Goal: Check status: Check status

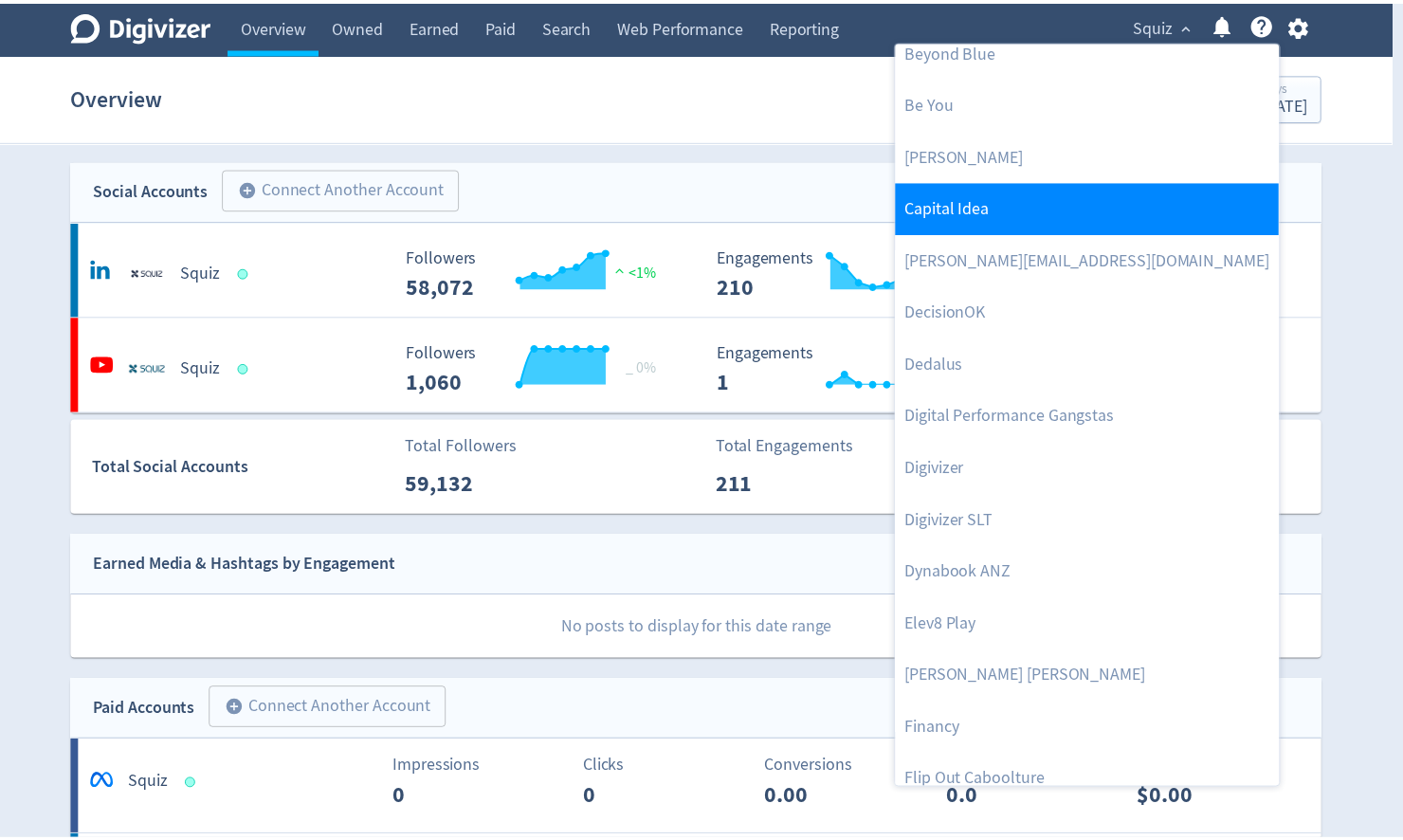
scroll to position [456, 0]
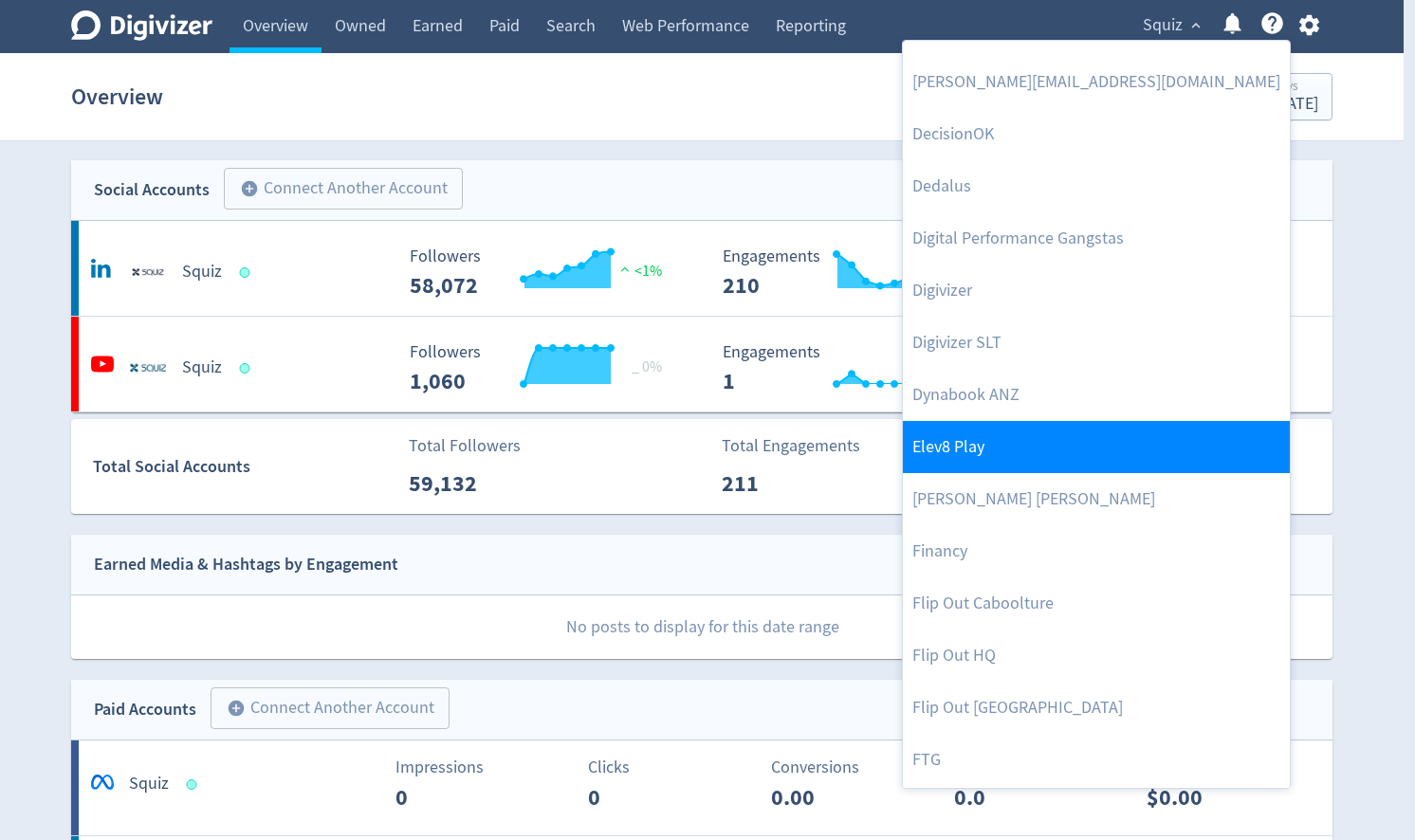
click at [1091, 443] on link "Elev8 Play" at bounding box center [1096, 447] width 387 height 52
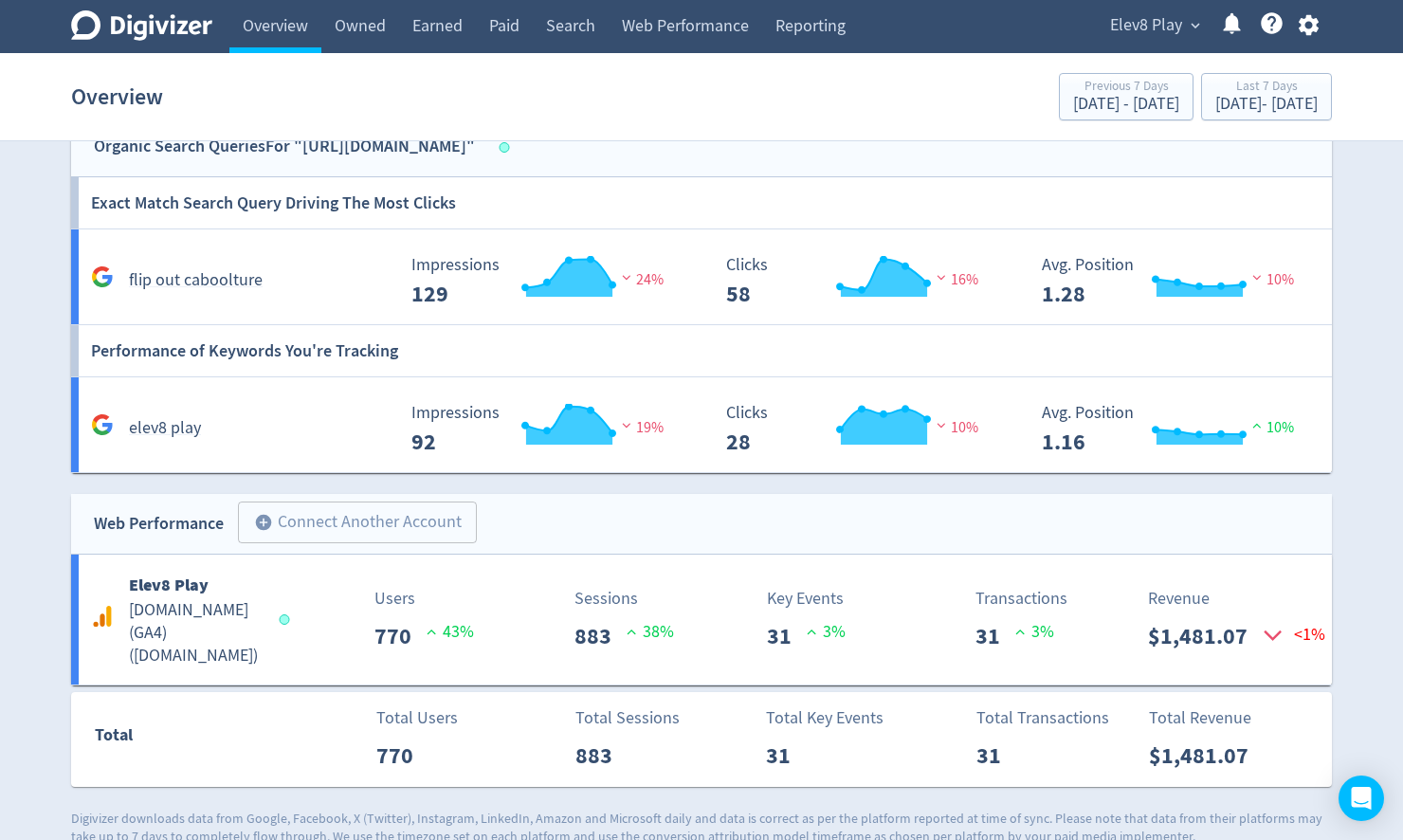
scroll to position [1060, 0]
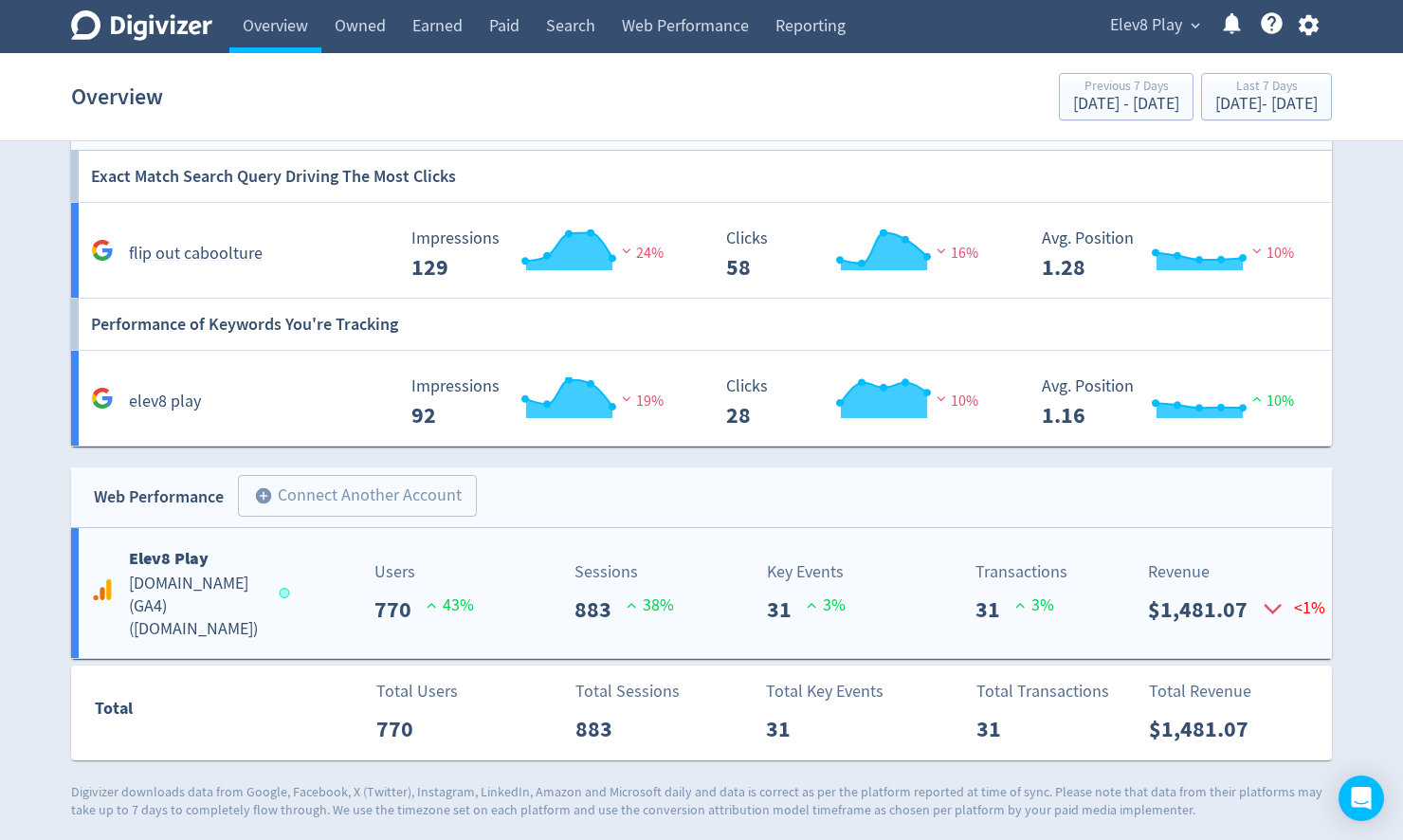
click at [144, 566] on b "Elev8 Play" at bounding box center [169, 558] width 80 height 22
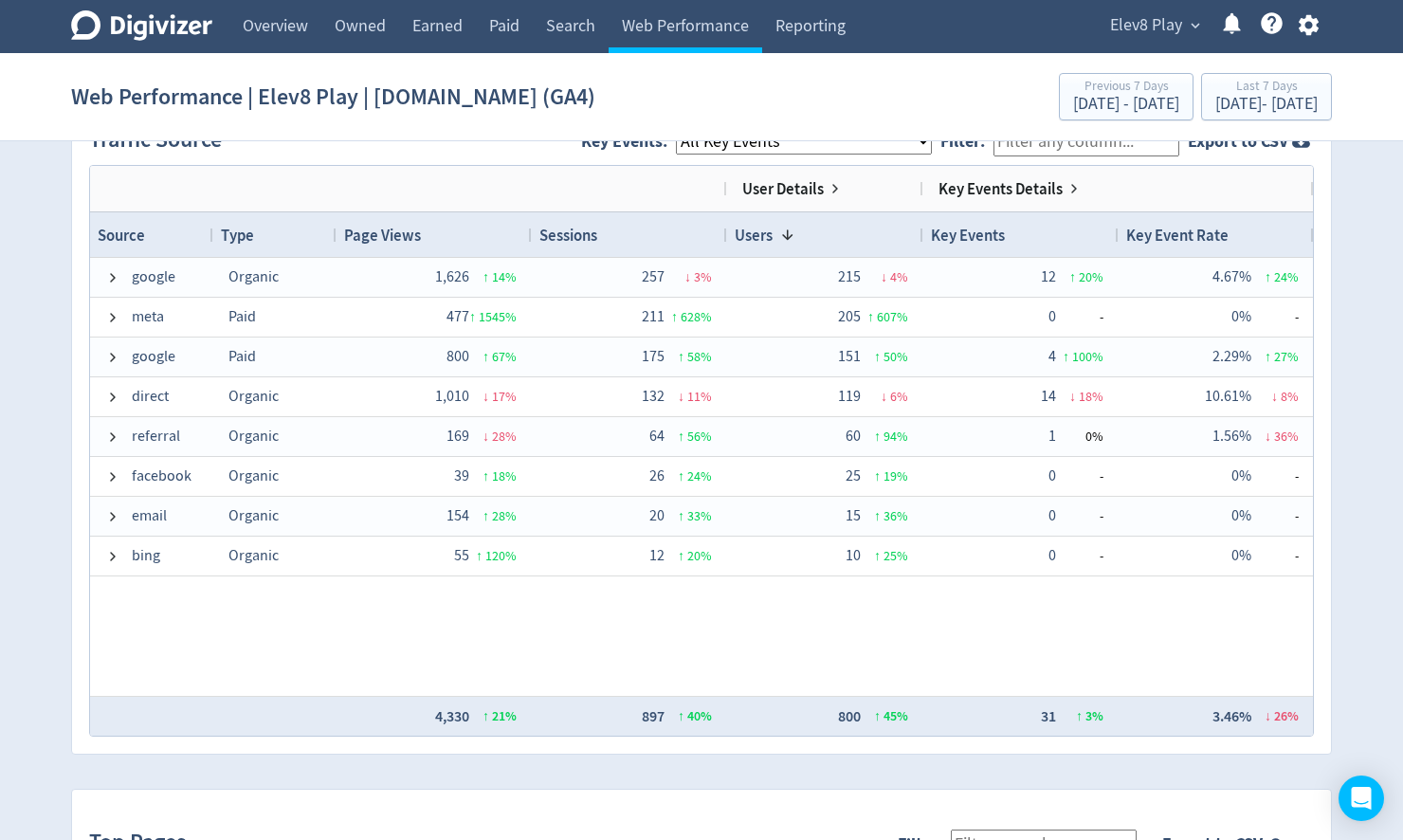
scroll to position [1138, 0]
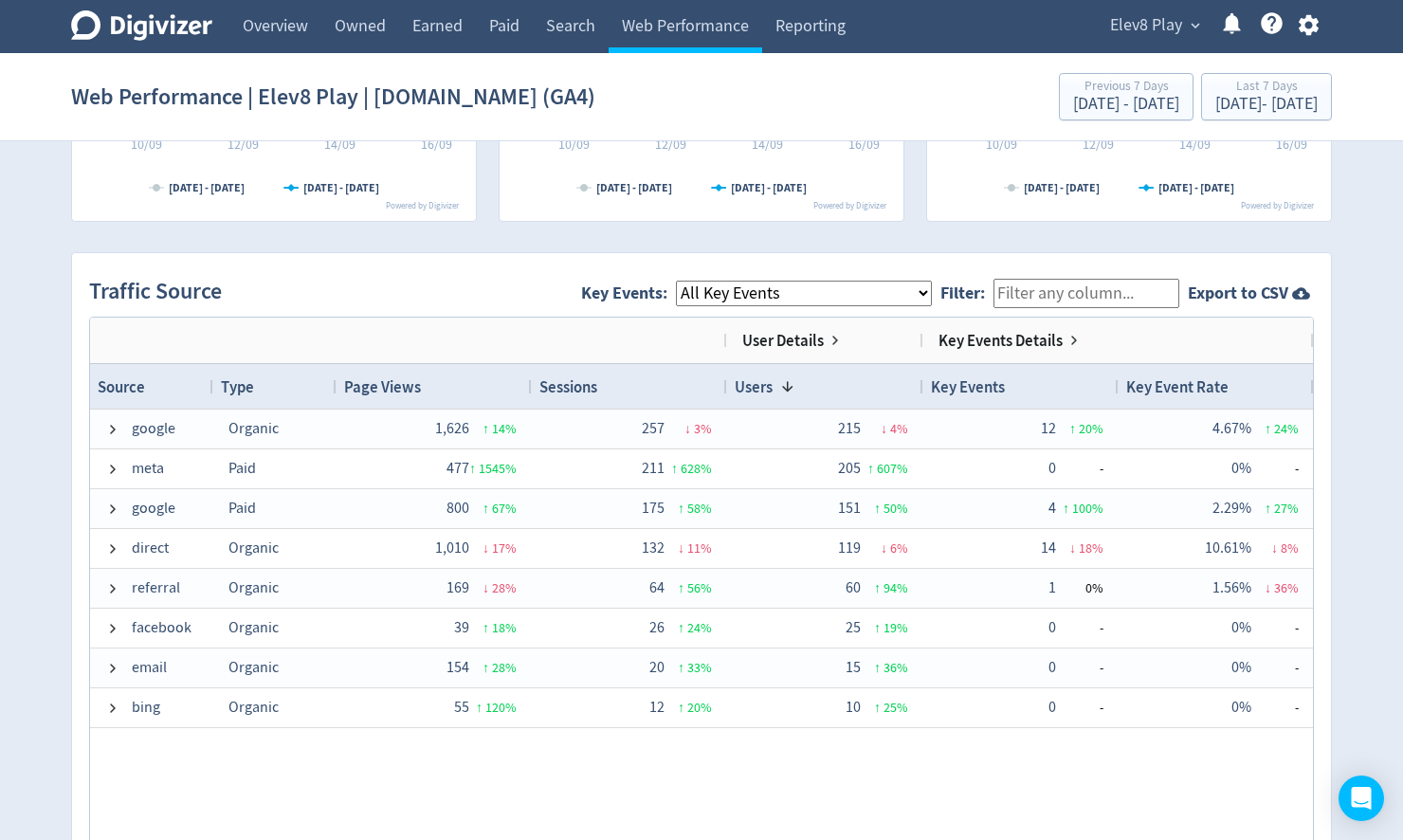
click at [809, 288] on select "All Key Events eCommerce purchase" at bounding box center [804, 294] width 256 height 25
select select "eCommerce"
click at [693, 281] on select "All Key Events eCommerce purchase" at bounding box center [804, 294] width 256 height 25
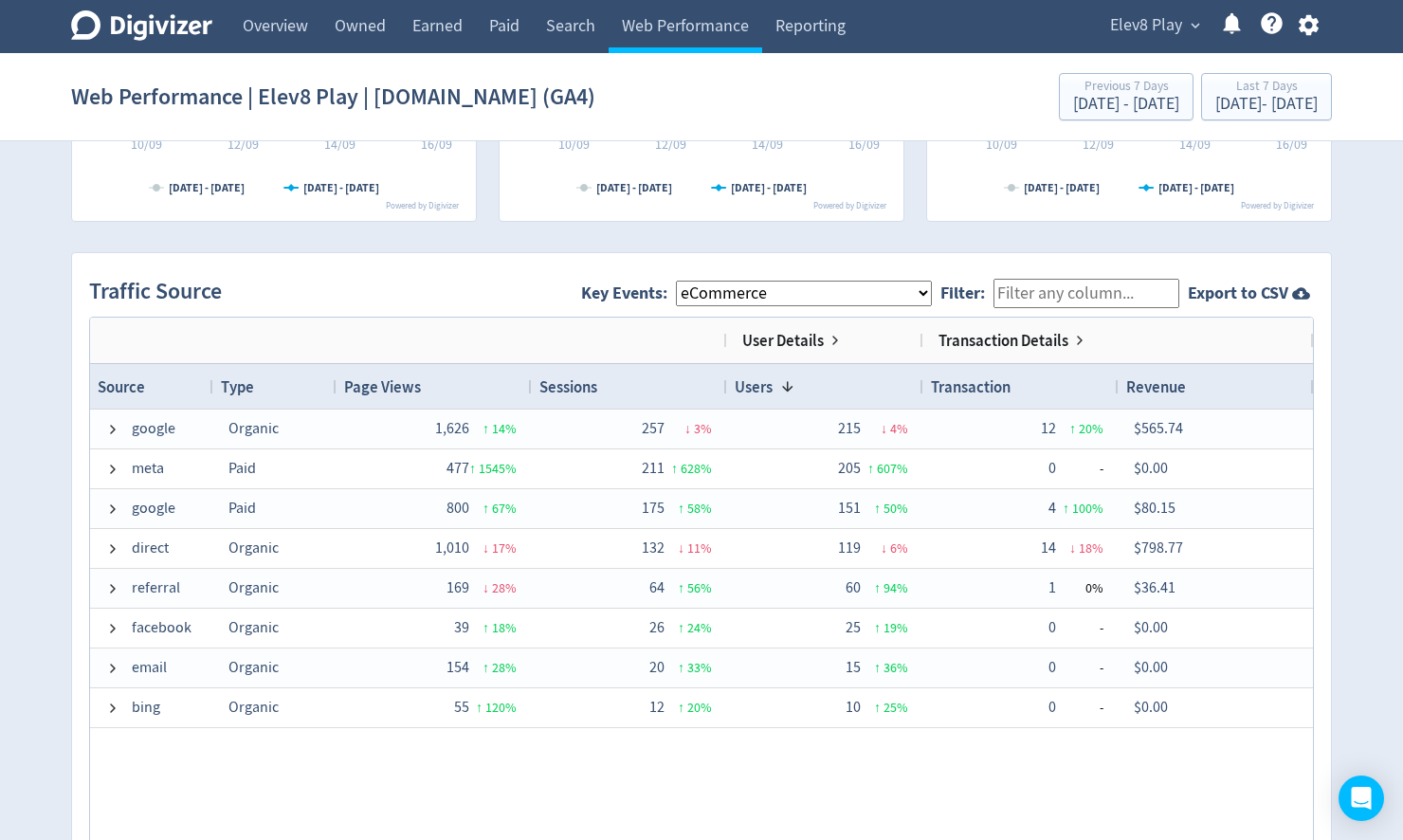
click at [1005, 387] on span "Transaction" at bounding box center [971, 386] width 80 height 20
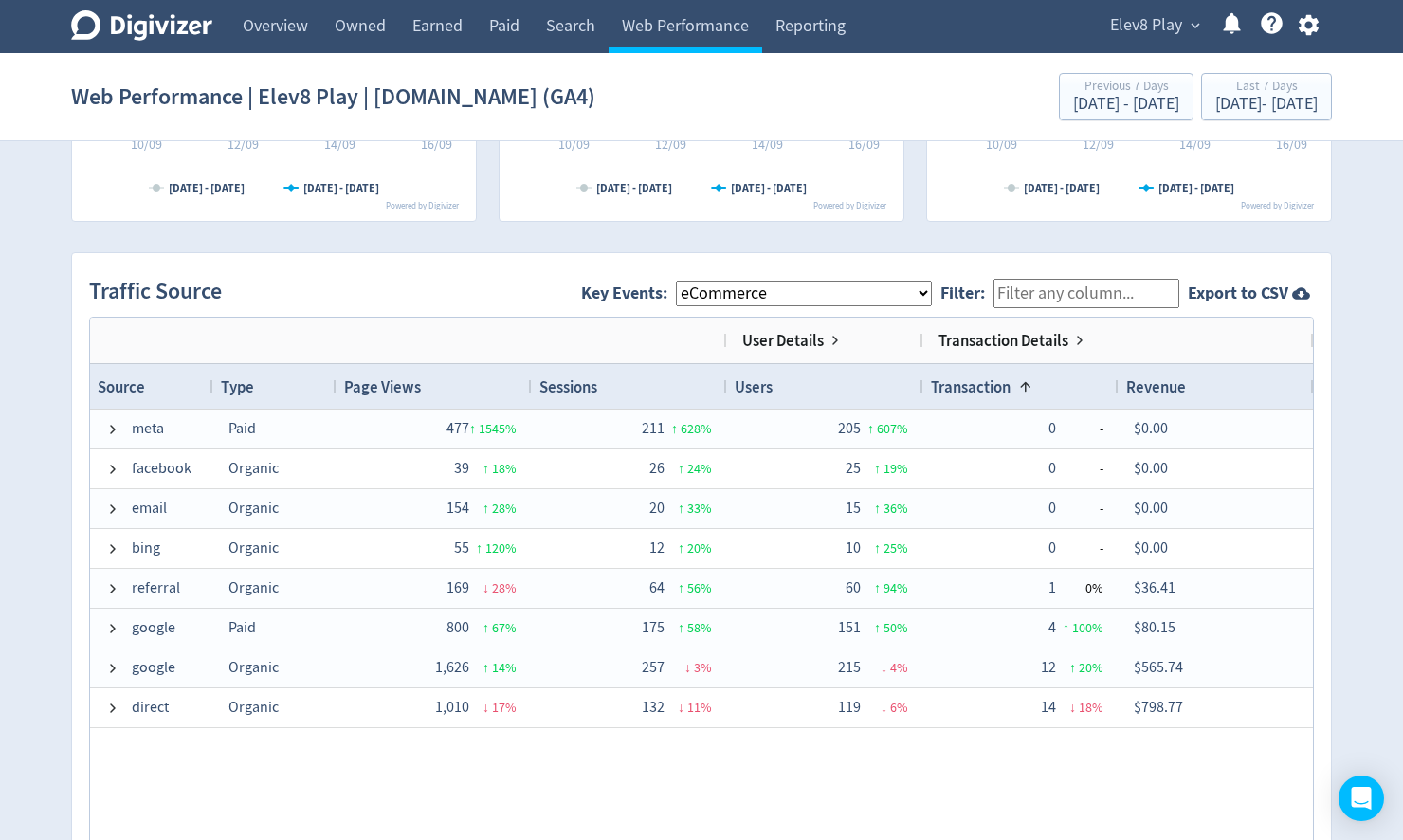
click at [1022, 383] on span at bounding box center [1026, 387] width 16 height 16
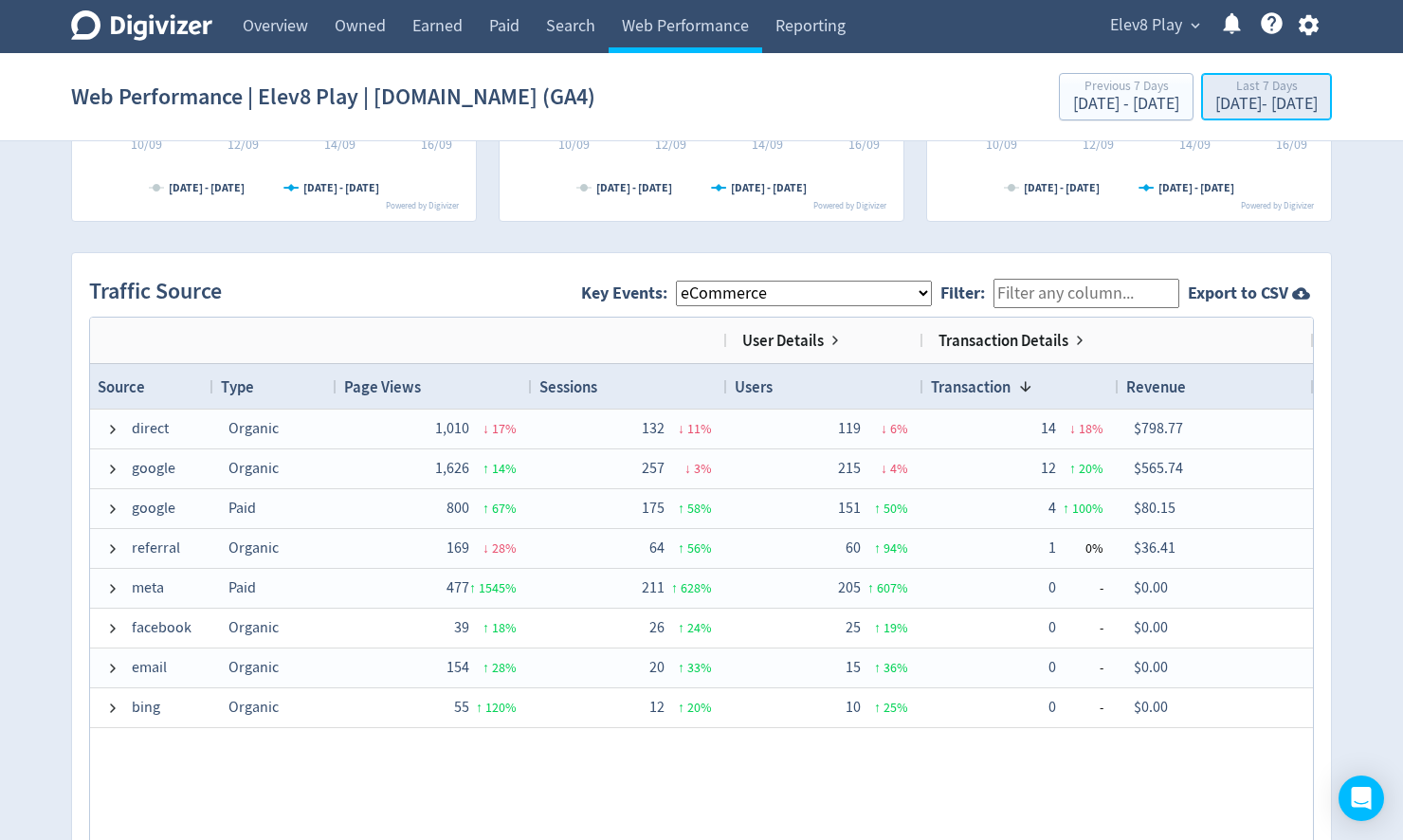
click at [1216, 96] on div "[DATE] - [DATE]" at bounding box center [1266, 103] width 102 height 17
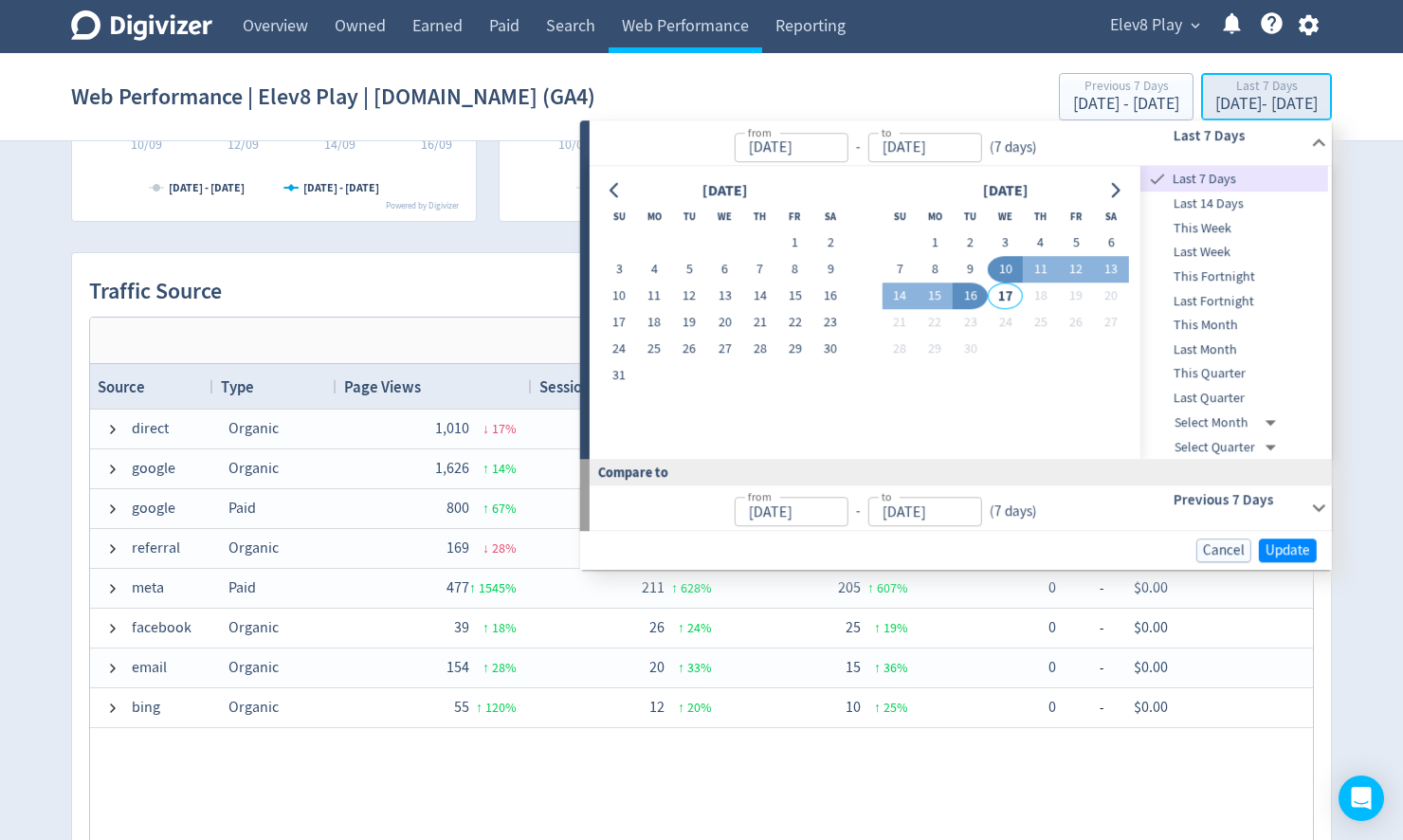
type input "[DATE]"
click at [936, 246] on button "1" at bounding box center [936, 243] width 35 height 26
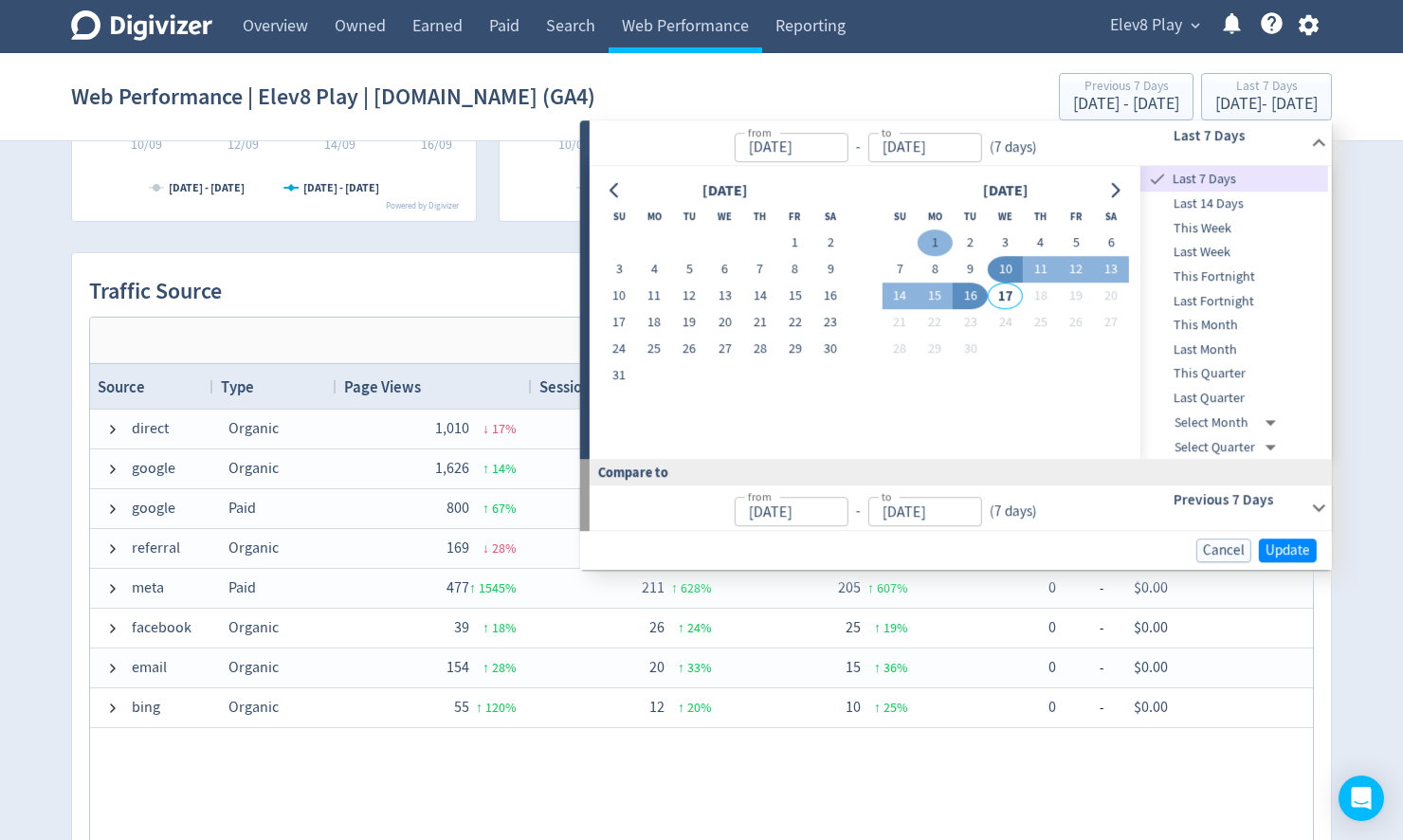
type input "[DATE]"
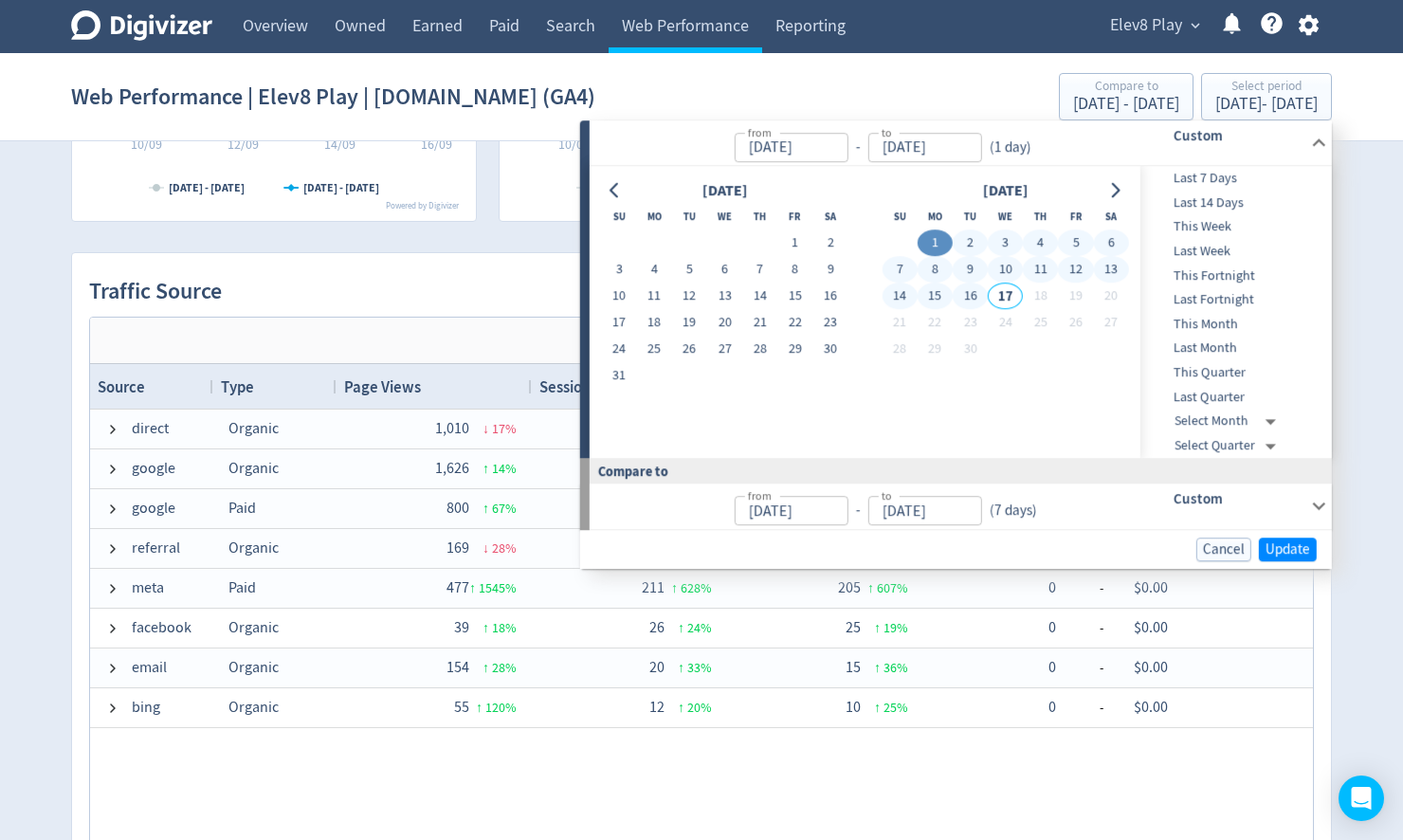
click at [971, 295] on button "16" at bounding box center [971, 297] width 35 height 26
type input "[DATE]"
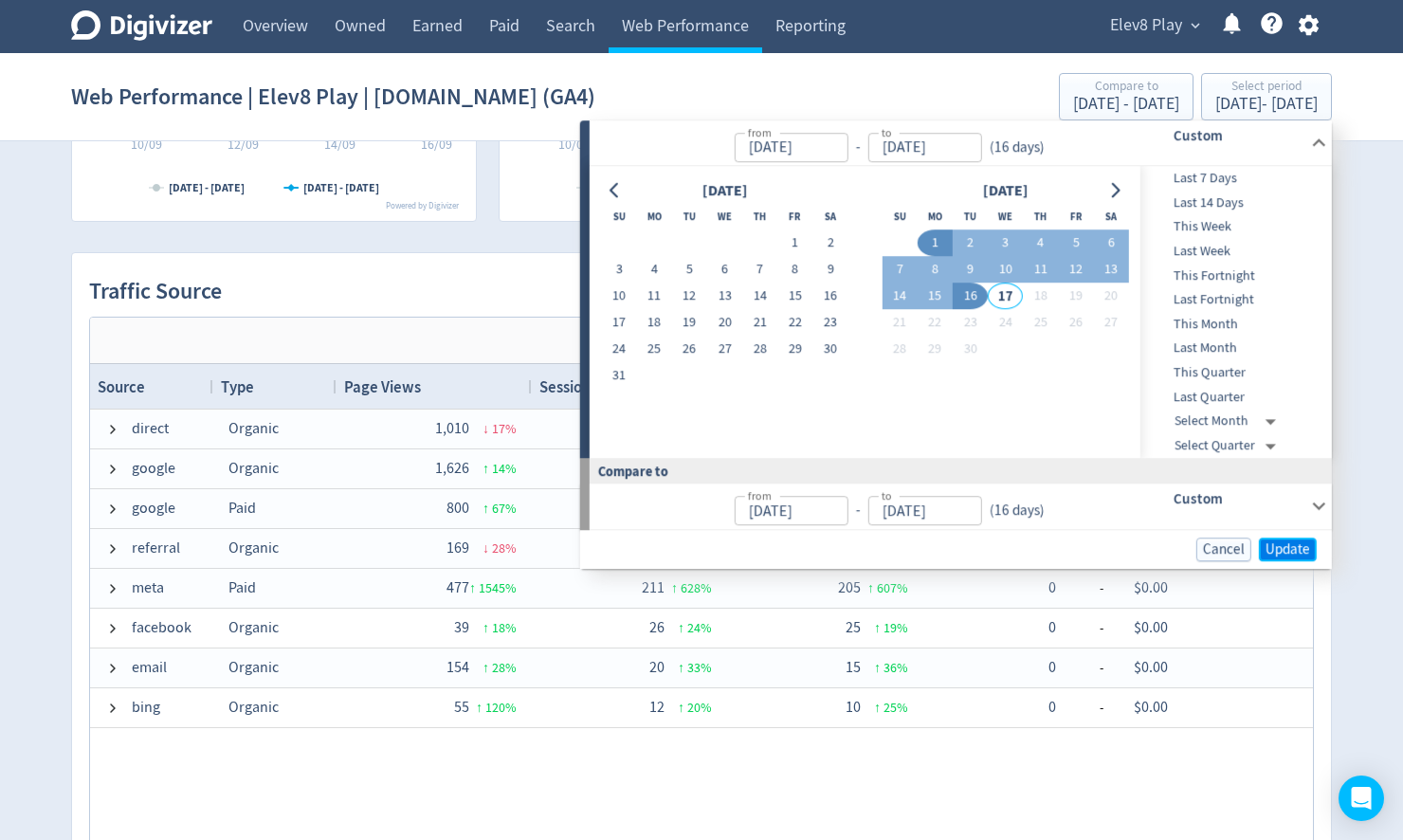
click at [1286, 546] on span "Update" at bounding box center [1289, 549] width 45 height 15
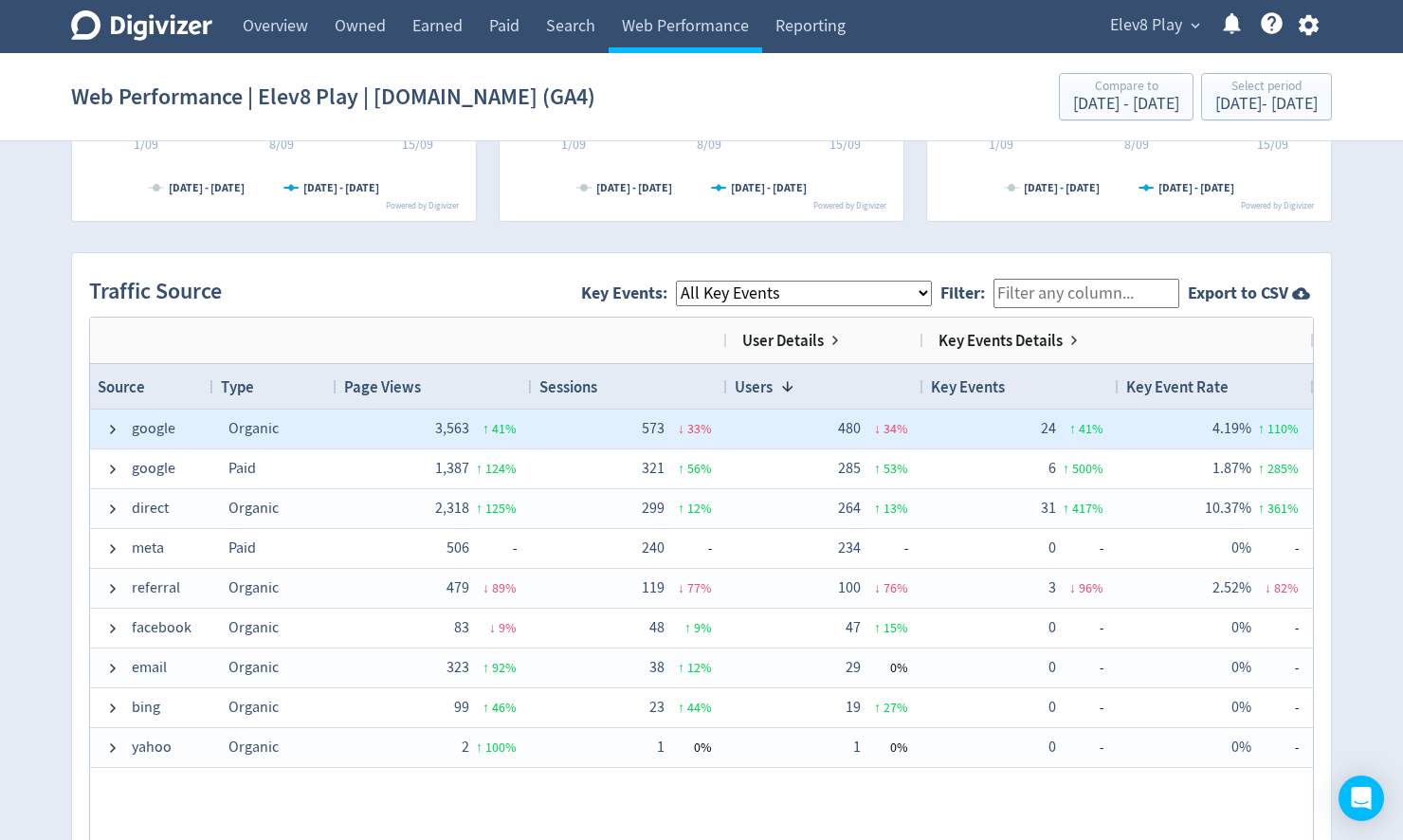
click at [1041, 386] on div "Key Events" at bounding box center [1021, 386] width 180 height 35
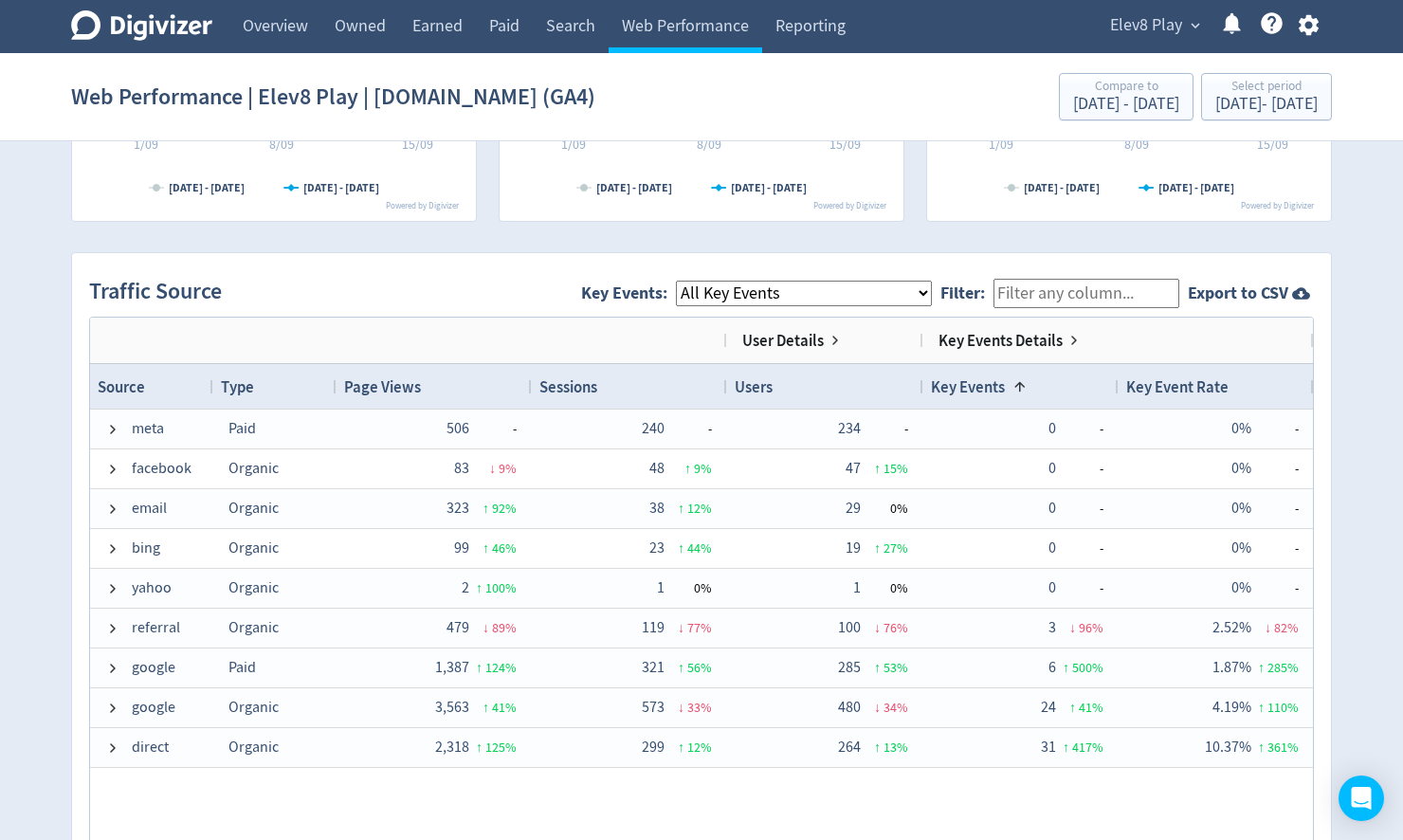
click at [1043, 392] on div "Key Events 1" at bounding box center [1021, 386] width 180 height 35
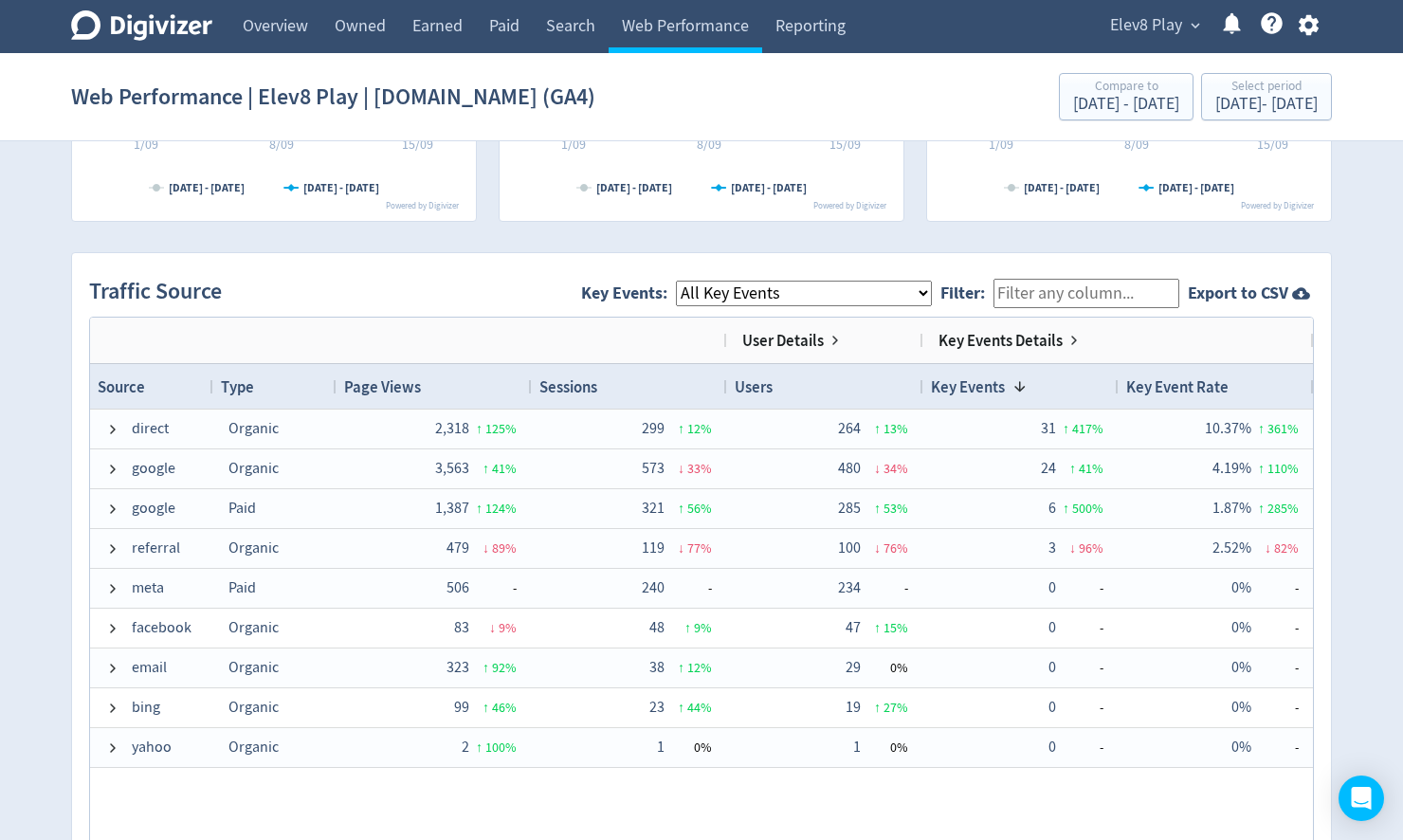
click at [824, 287] on select "All Key Events eCommerce purchase" at bounding box center [804, 294] width 256 height 25
select select "eCommerce"
click at [693, 281] on select "All Key Events eCommerce purchase" at bounding box center [804, 294] width 256 height 25
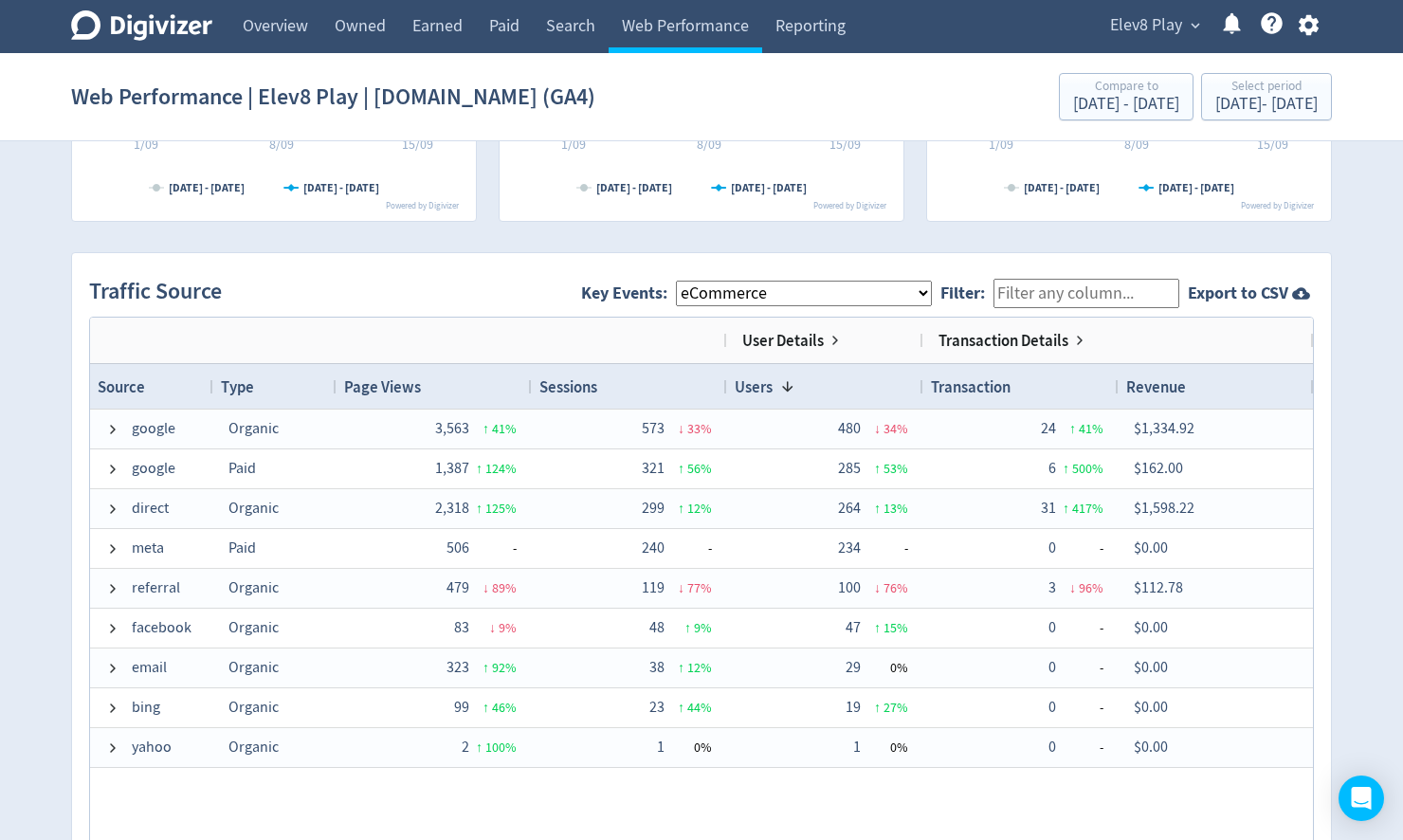
click at [1048, 383] on div "Transaction" at bounding box center [1021, 386] width 180 height 35
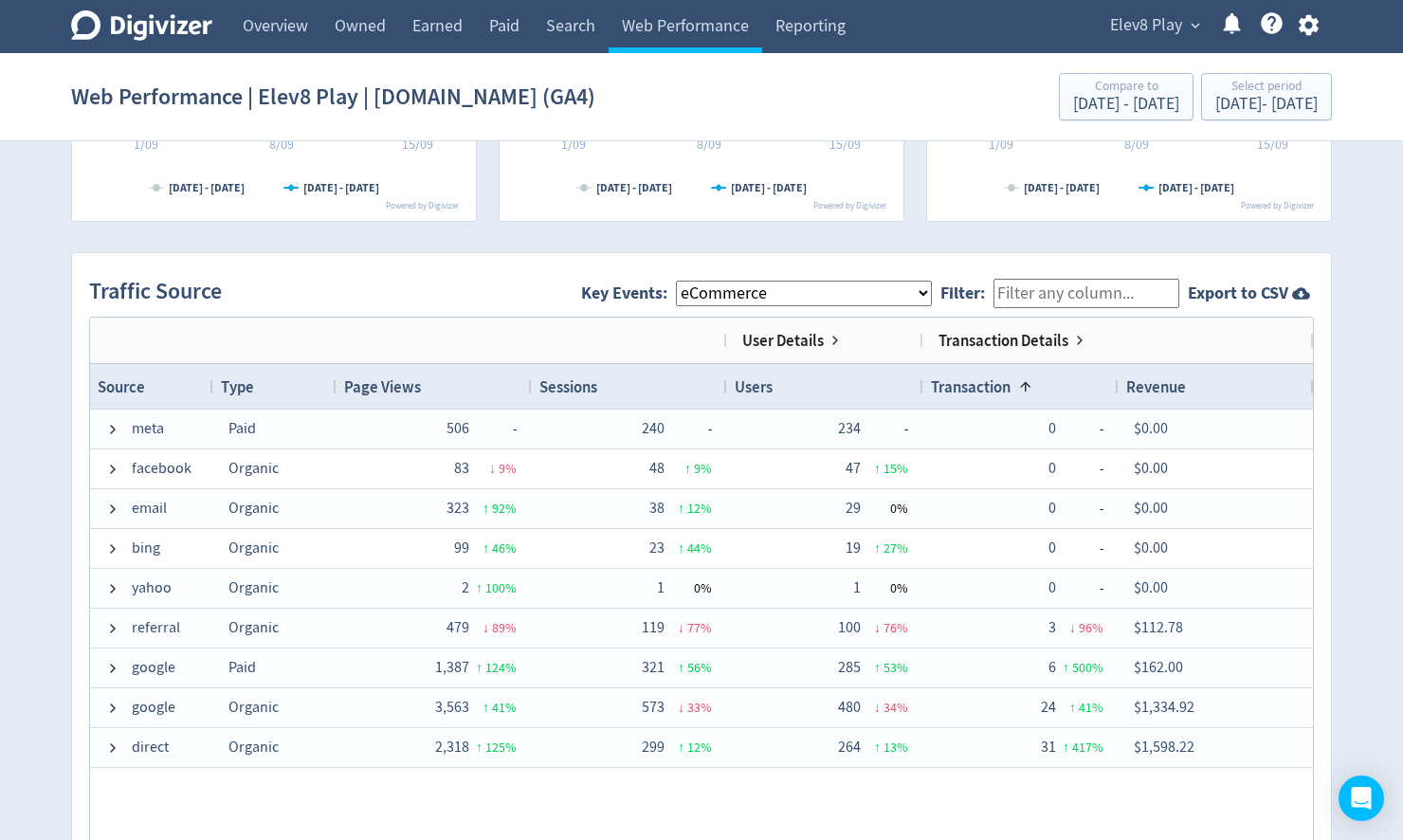
click at [1051, 382] on div "Transaction 1" at bounding box center [1021, 386] width 180 height 35
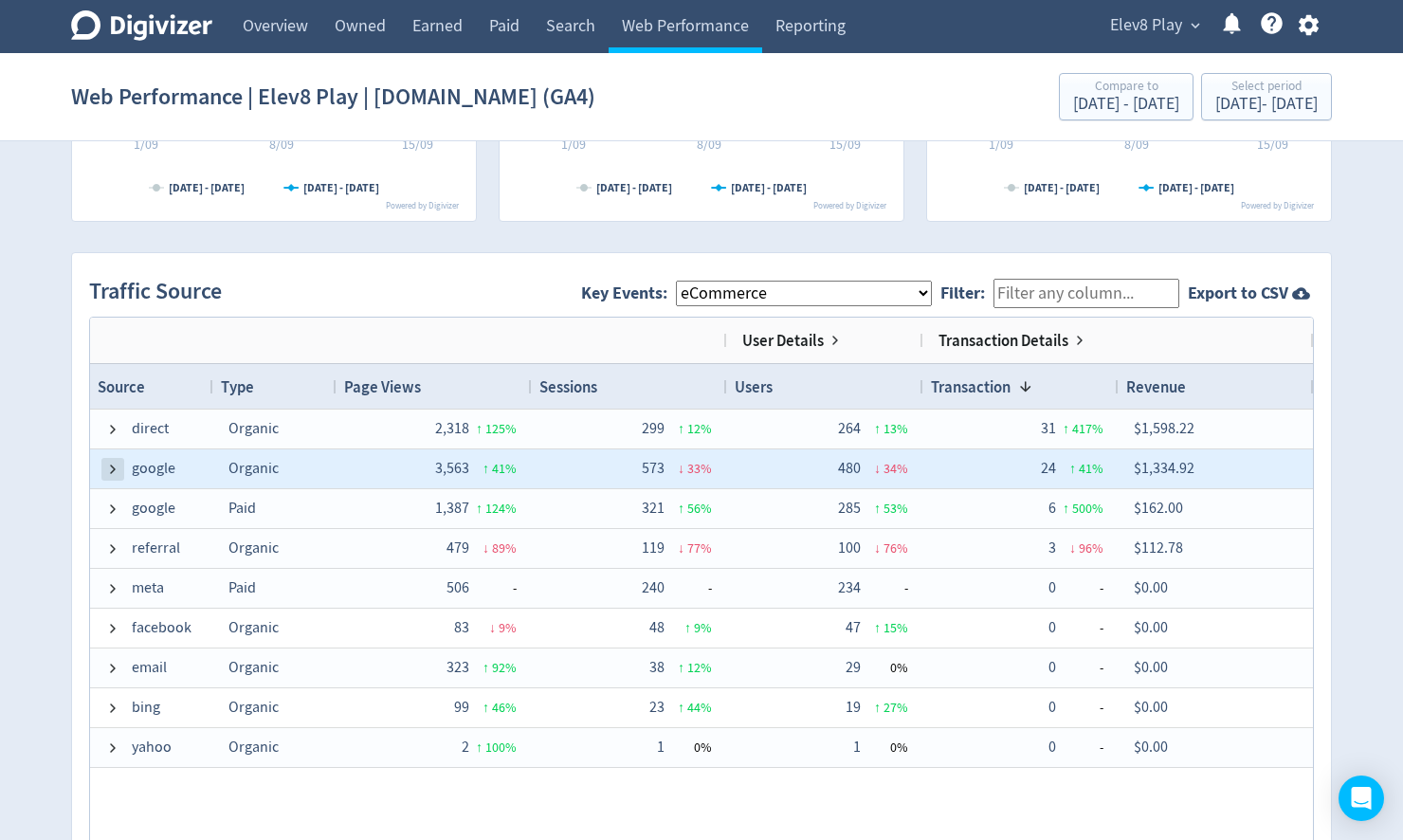
click at [113, 466] on span at bounding box center [113, 469] width 16 height 16
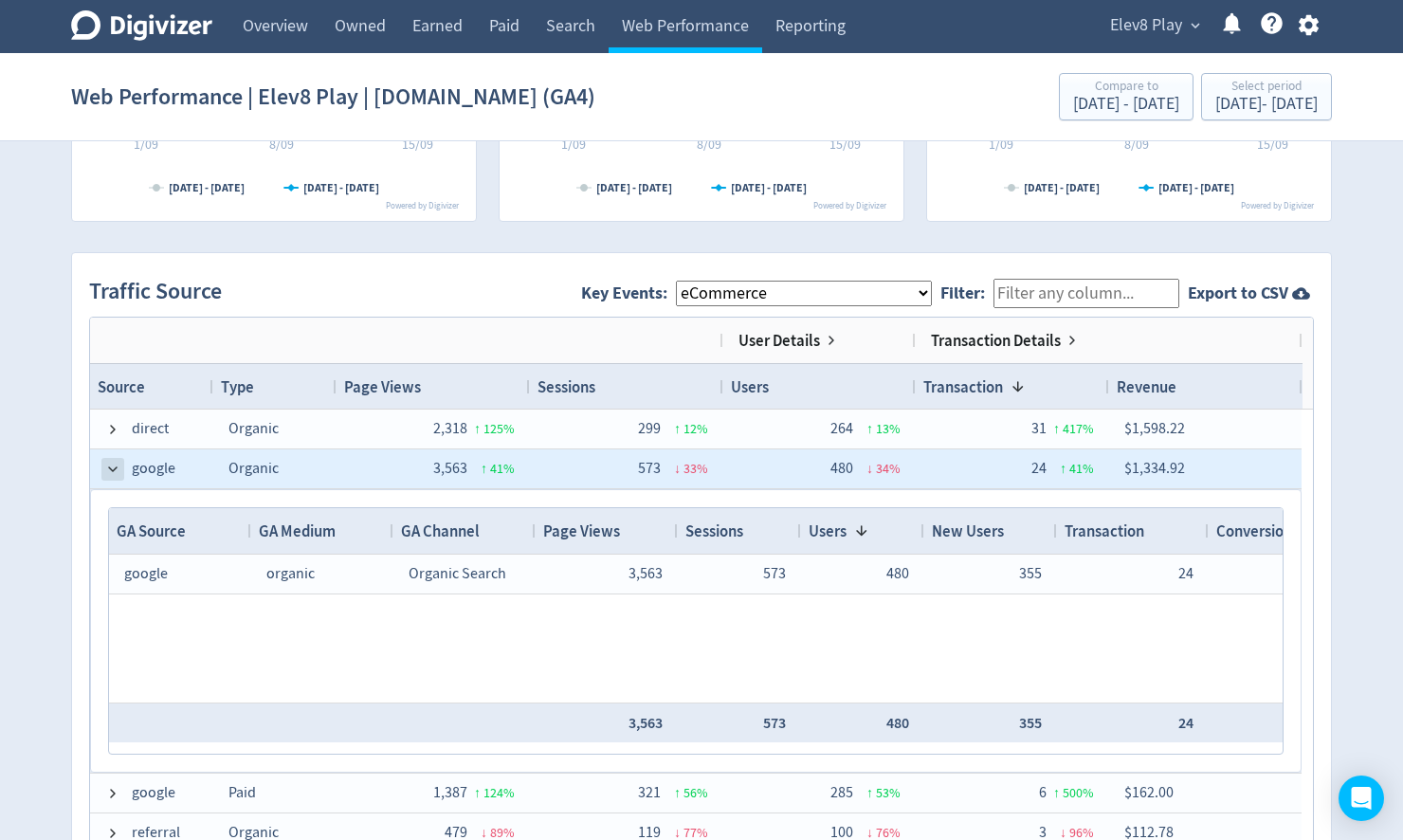
click at [111, 467] on span at bounding box center [113, 469] width 16 height 16
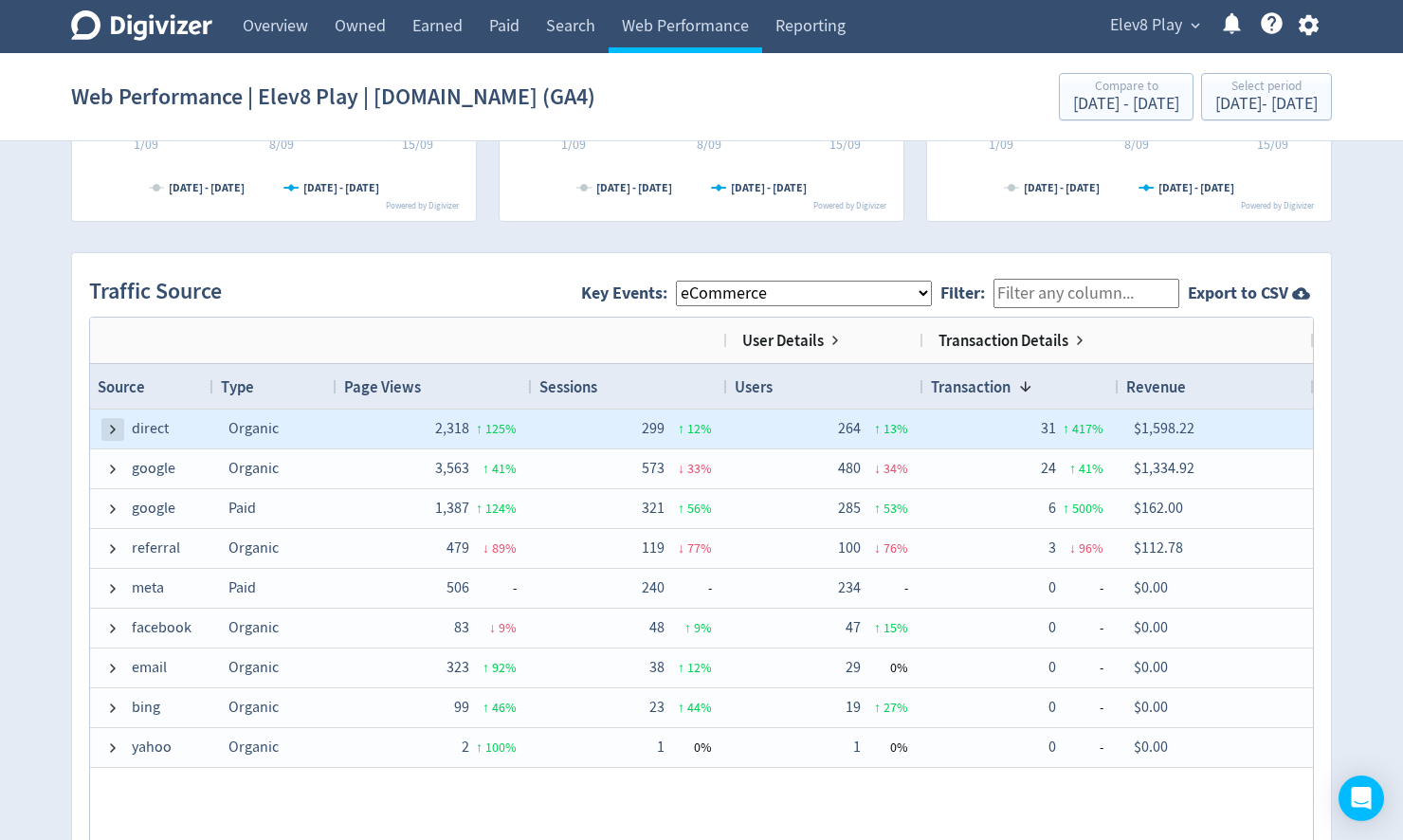
click at [105, 430] on span at bounding box center [113, 430] width 16 height 16
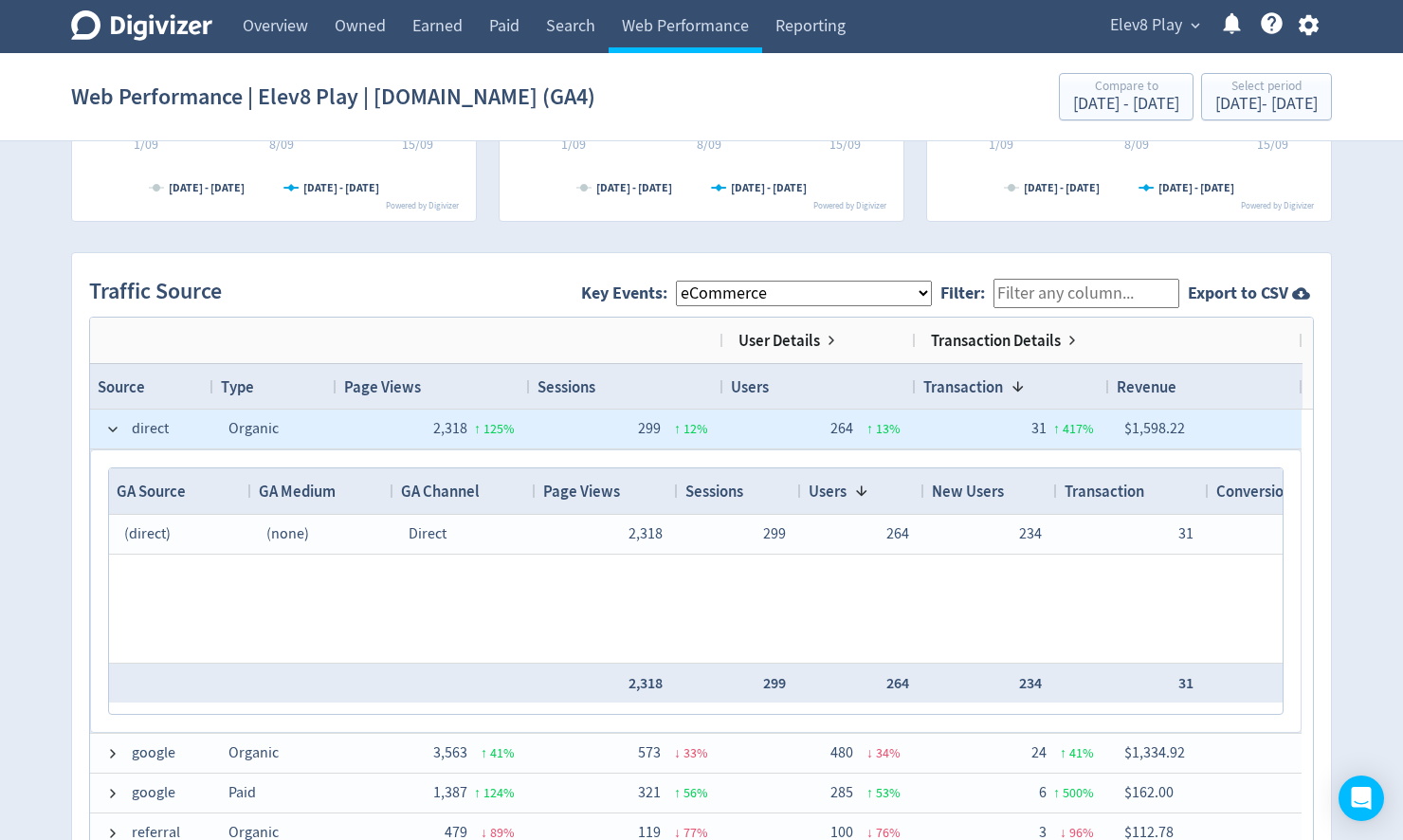
click at [105, 430] on span at bounding box center [113, 430] width 16 height 16
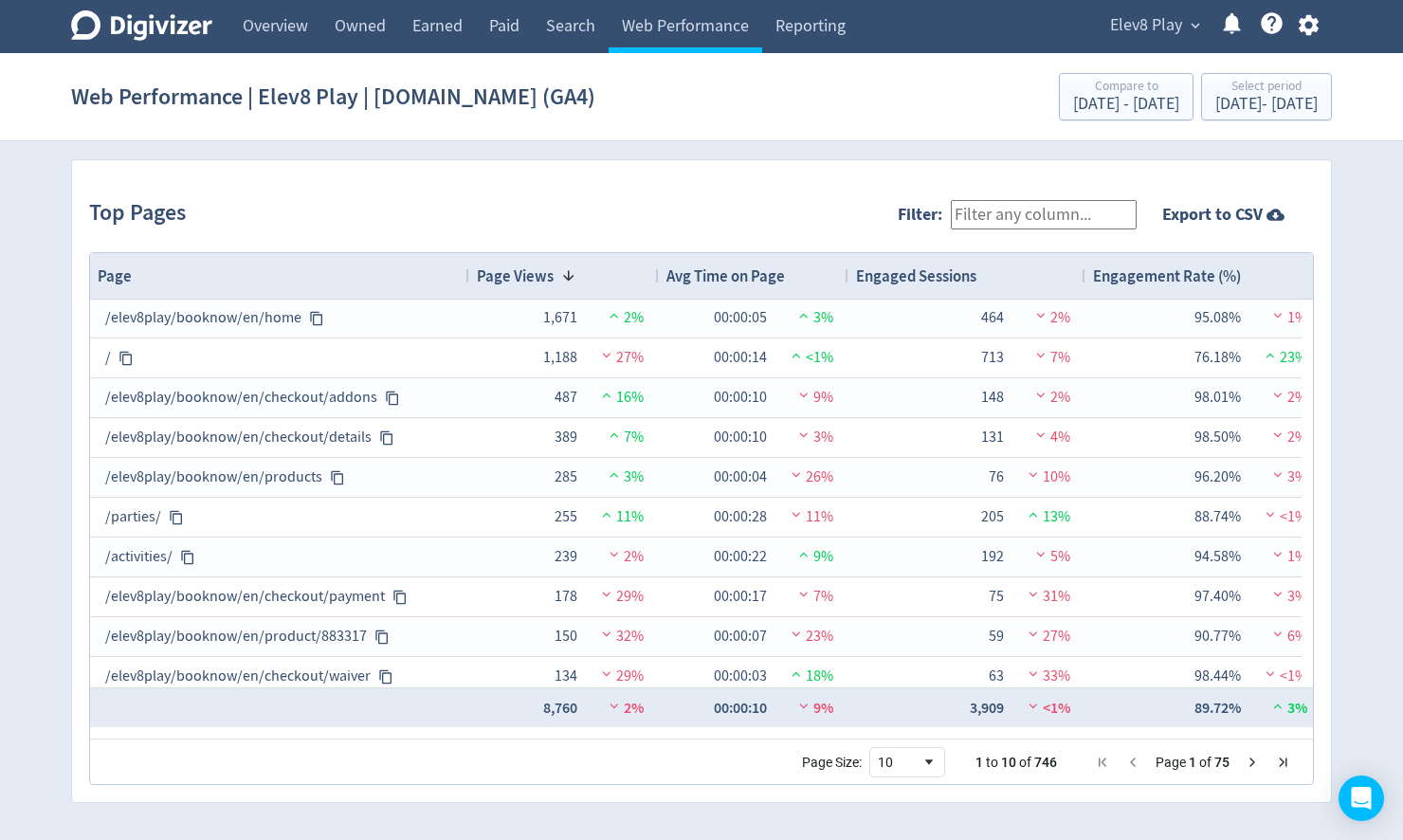
scroll to position [0, 0]
click at [661, 30] on link "Web Performance" at bounding box center [685, 26] width 153 height 53
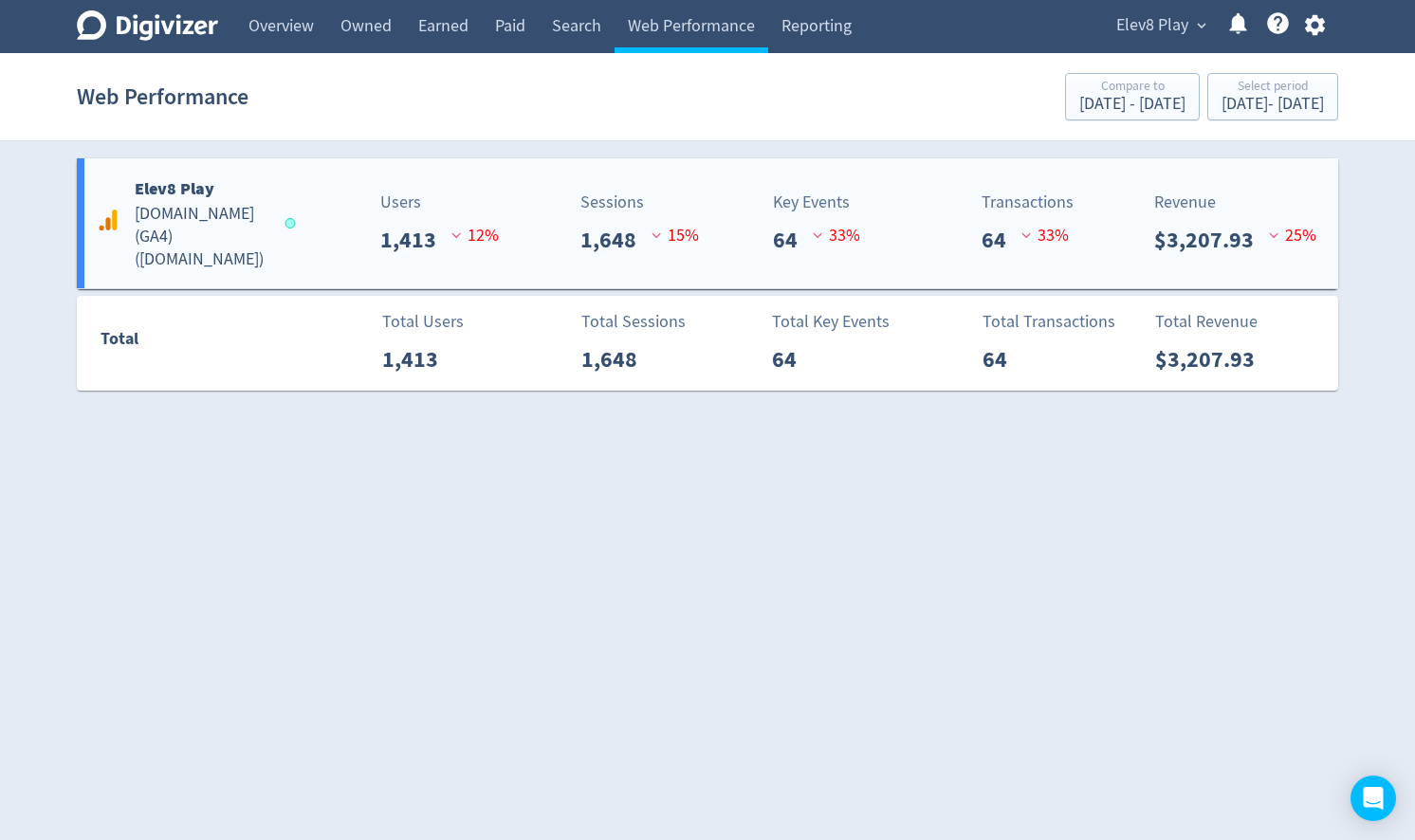
click at [182, 234] on h5 "[DOMAIN_NAME] (GA4) ( [DOMAIN_NAME] )" at bounding box center [201, 237] width 133 height 68
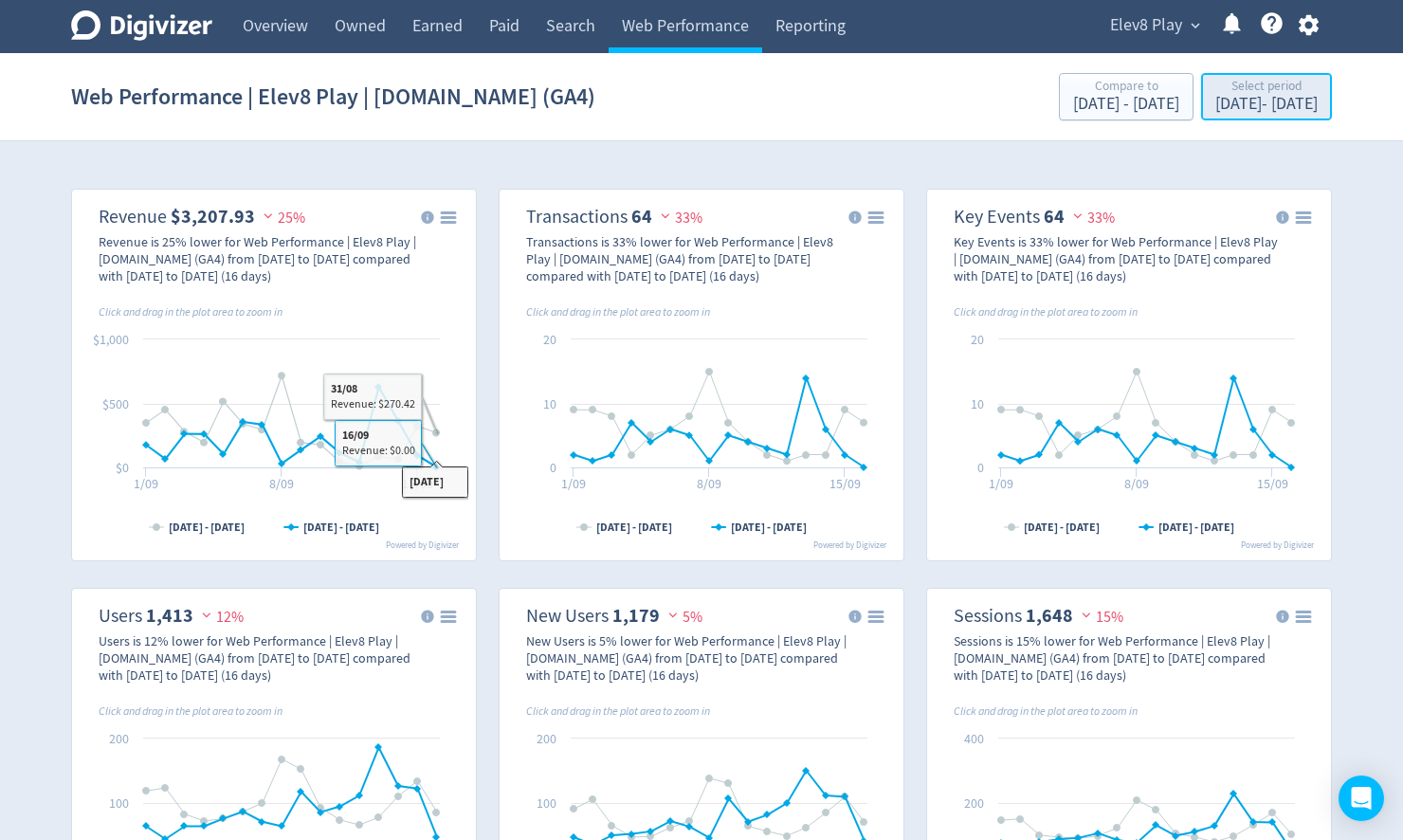
click at [1229, 110] on div "[DATE] - [DATE]" at bounding box center [1266, 103] width 102 height 17
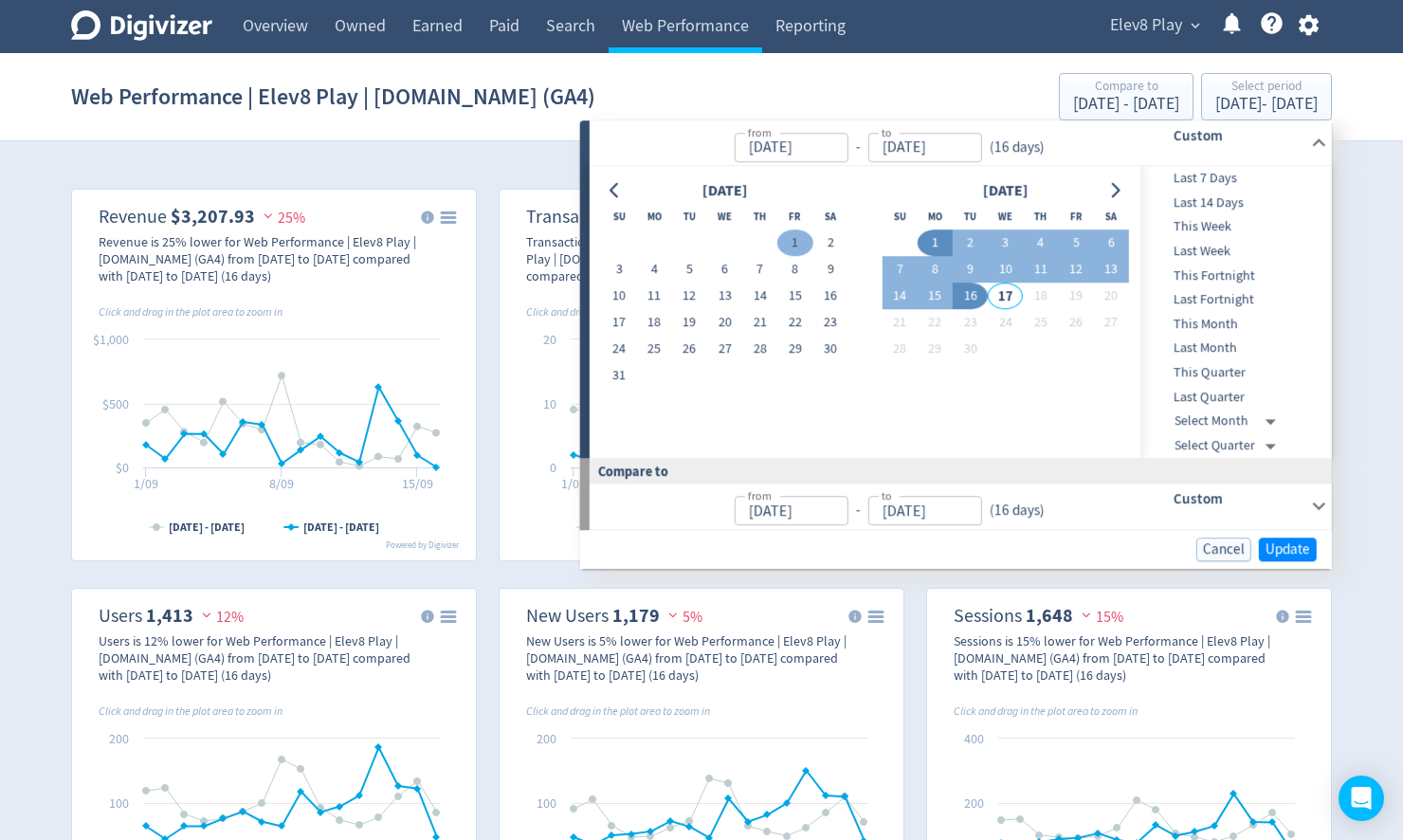
click at [796, 243] on button "1" at bounding box center [795, 243] width 35 height 26
type input "[DATE]"
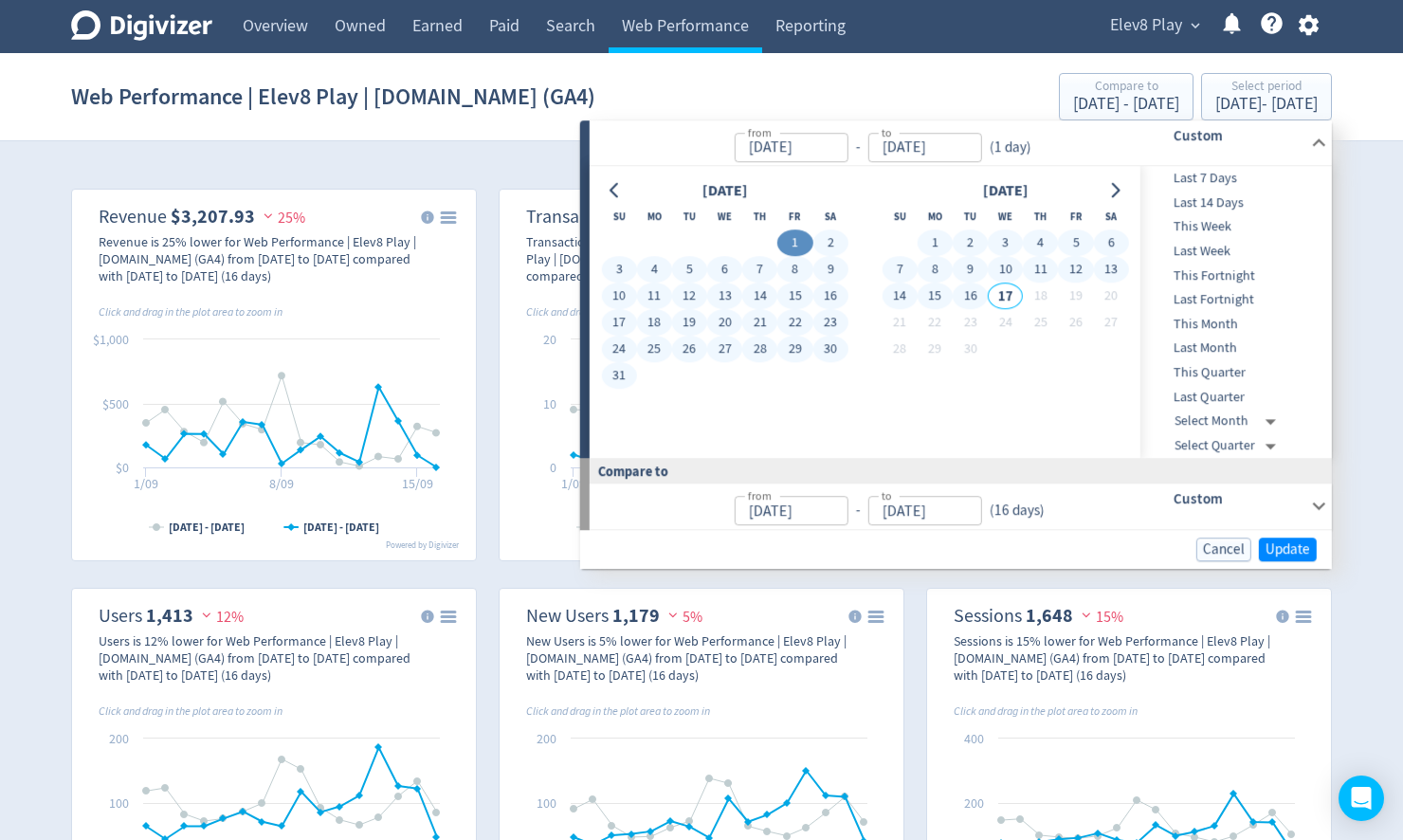
click at [971, 288] on button "16" at bounding box center [971, 297] width 35 height 26
type input "[DATE]"
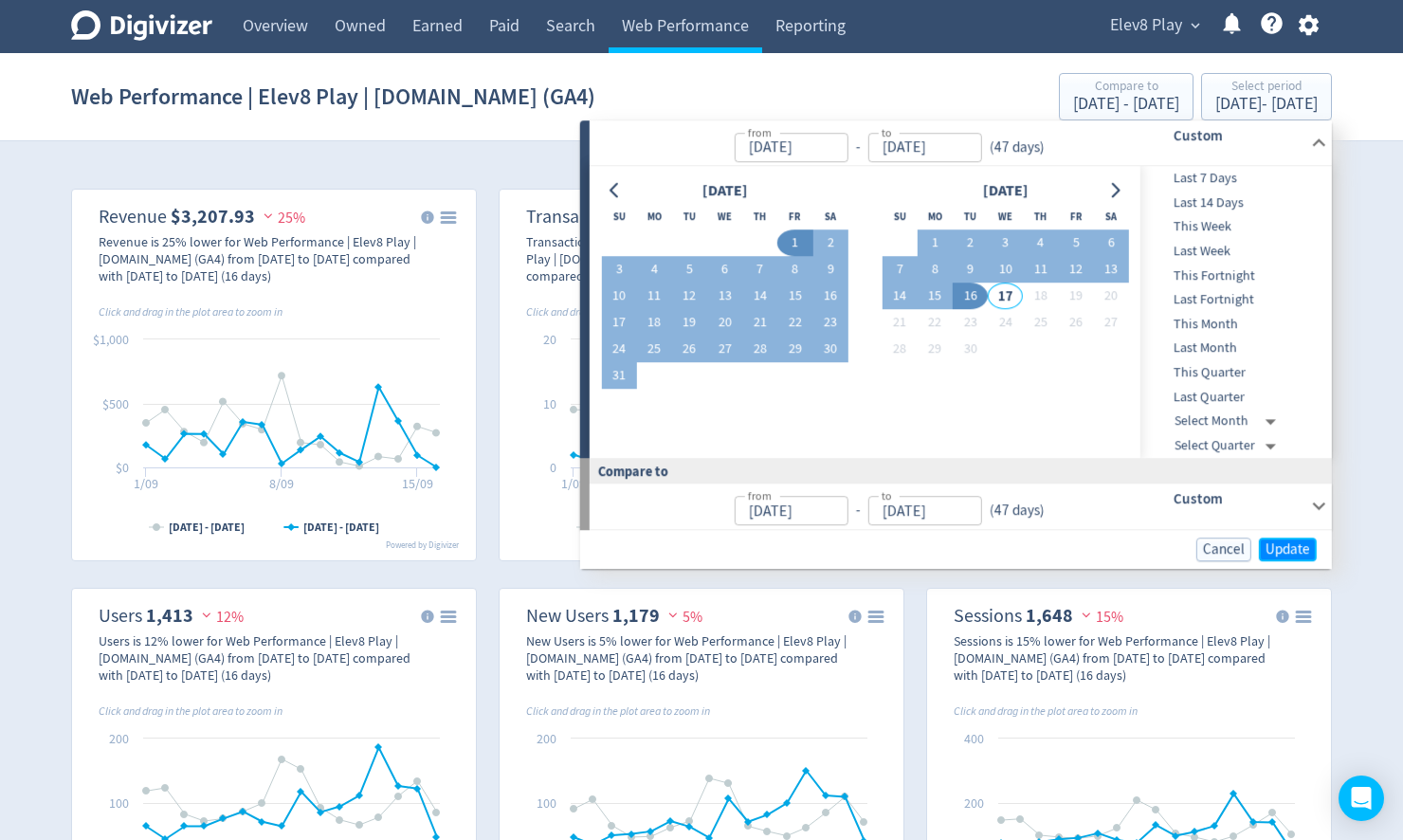
click at [1287, 554] on span "Update" at bounding box center [1289, 549] width 45 height 15
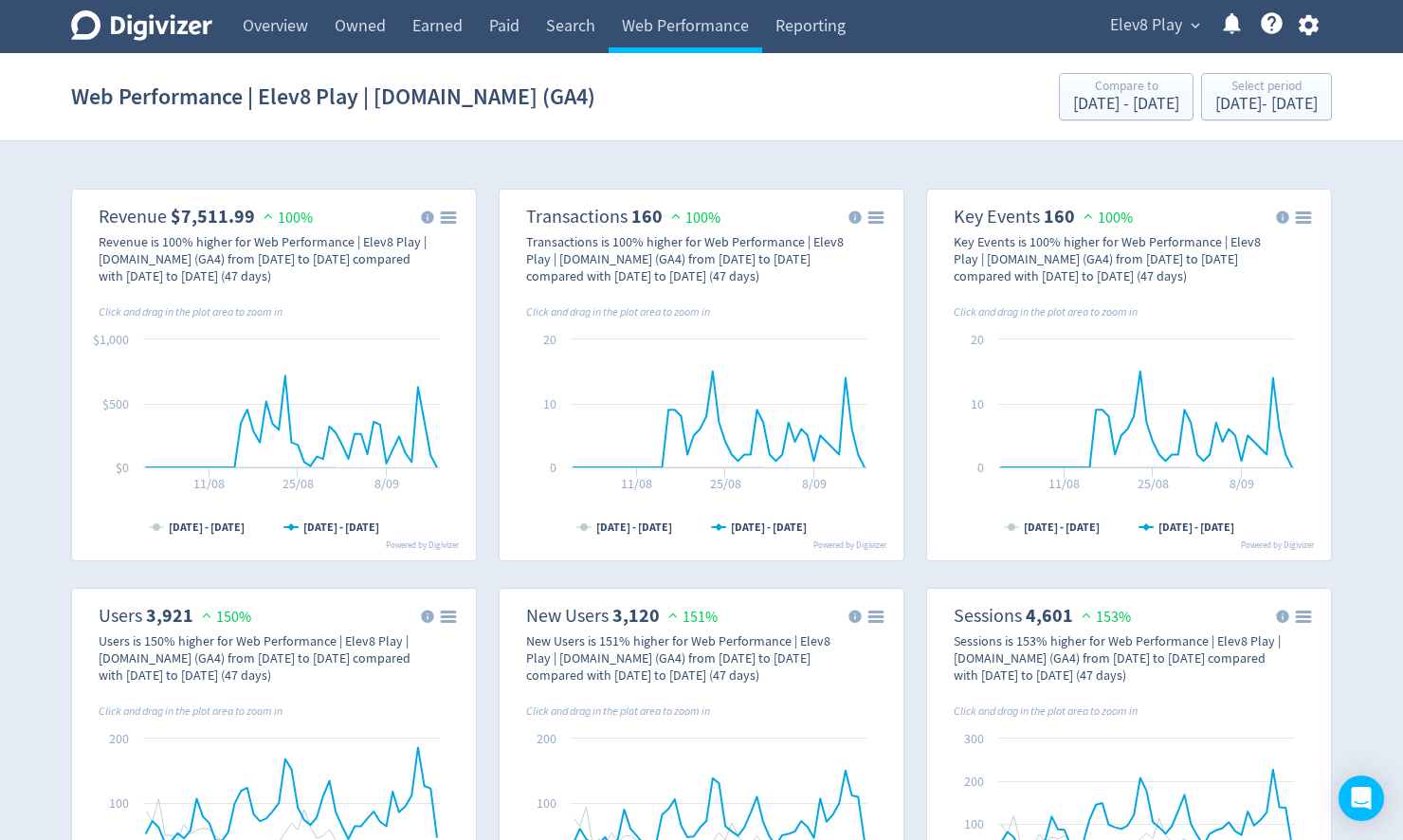
drag, startPoint x: 176, startPoint y: 214, endPoint x: 304, endPoint y: 218, distance: 128.1
click at [304, 218] on dl "Revenue $7,511.99 100%" at bounding box center [206, 217] width 215 height 23
drag, startPoint x: 315, startPoint y: 216, endPoint x: 101, endPoint y: 216, distance: 214.0
click at [101, 216] on div "Created with Highcharts 10.3.3 Chart context menu [DATE] - [DATE] [DATE] - [DAT…" at bounding box center [274, 375] width 388 height 355
drag, startPoint x: 100, startPoint y: 215, endPoint x: 330, endPoint y: 220, distance: 230.1
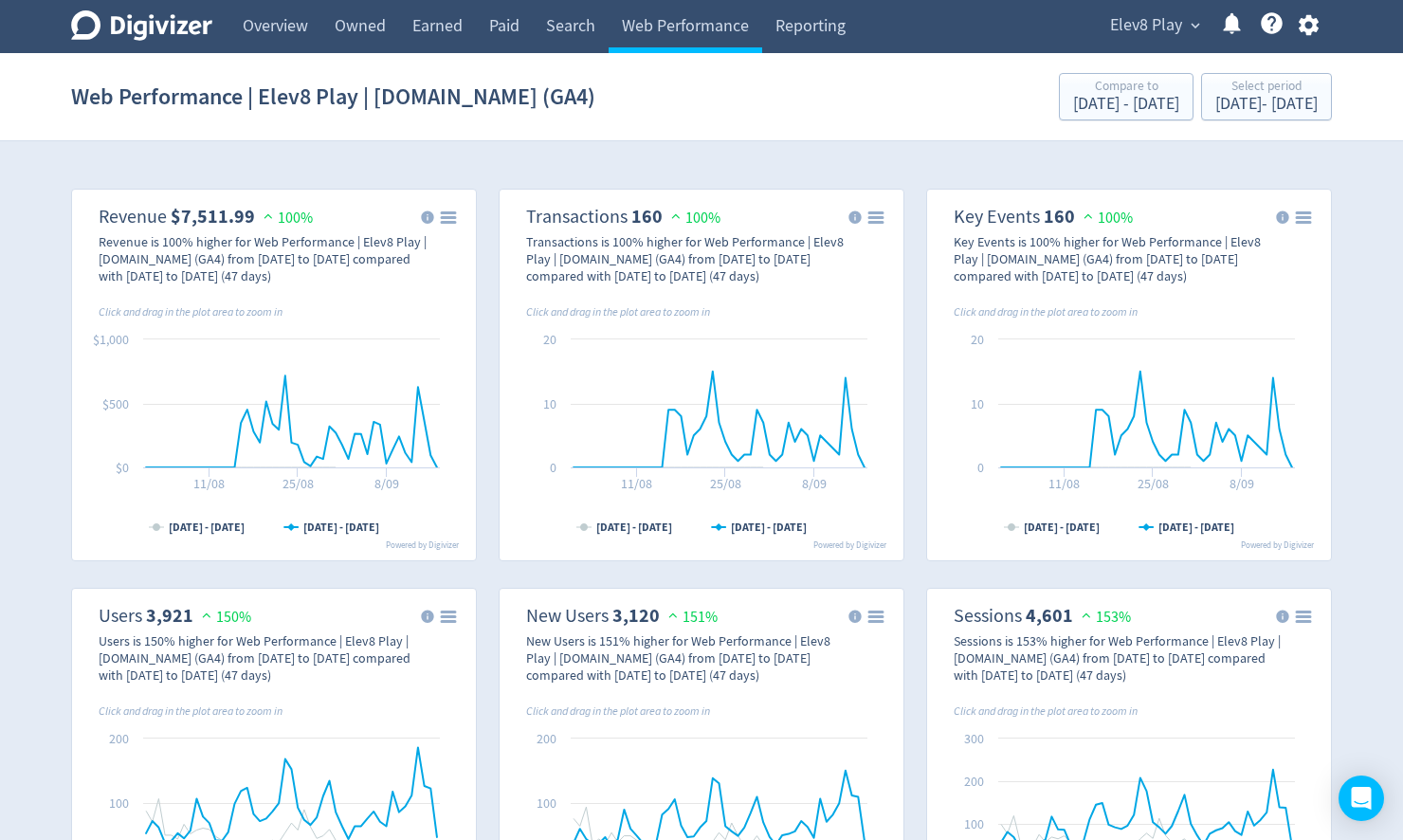
click at [330, 220] on div "Created with Highcharts 10.3.3 Chart context menu [DATE] - [DATE] [DATE] - [DAT…" at bounding box center [274, 375] width 388 height 355
